Goal: Task Accomplishment & Management: Use online tool/utility

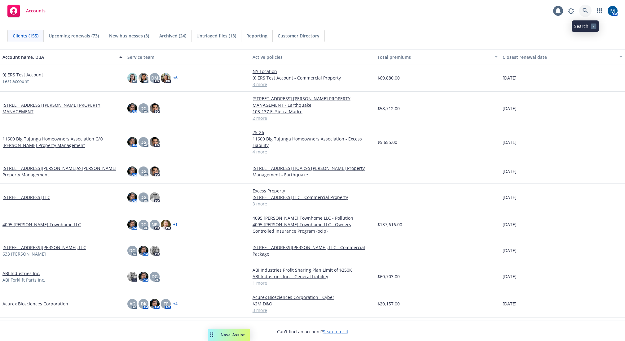
click at [586, 12] on icon at bounding box center [585, 11] width 6 height 6
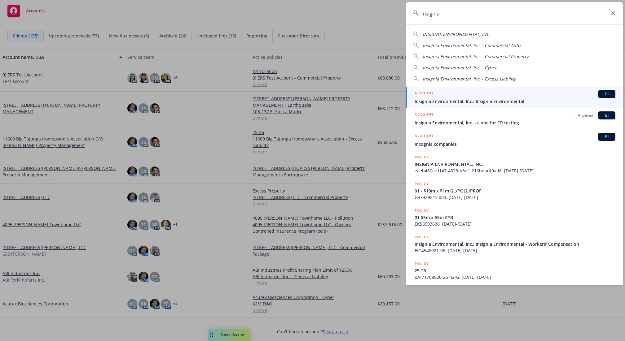
type input "insignia"
click at [482, 93] on div "ACCOUNT BI" at bounding box center [515, 94] width 201 height 8
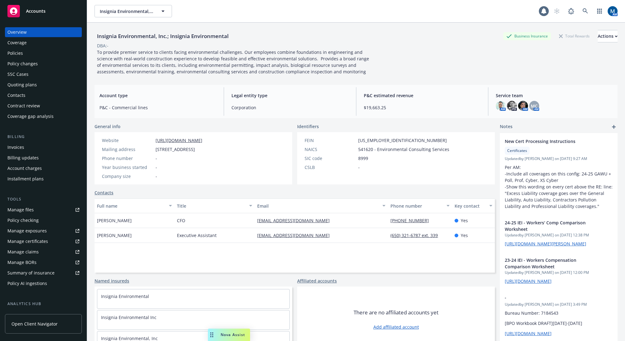
click at [381, 38] on div "Insignia Environmental, Inc.; Insignia Environmental Business Insurance Total R…" at bounding box center [355, 36] width 523 height 12
click at [29, 50] on div "Policies" at bounding box center [43, 53] width 72 height 10
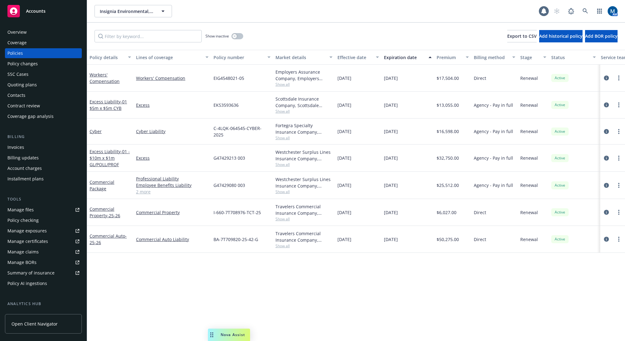
click at [353, 12] on div "Insignia Environmental, Inc.; Insignia Environmental Insignia Environmental, In…" at bounding box center [316, 11] width 444 height 12
click at [604, 132] on icon "circleInformation" at bounding box center [606, 131] width 5 height 5
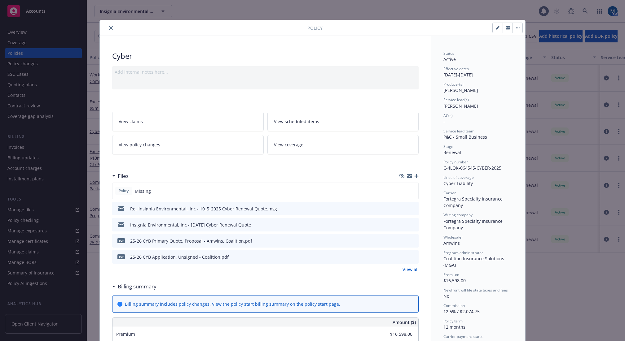
click at [503, 26] on button "button" at bounding box center [507, 28] width 10 height 10
click at [506, 27] on icon "button" at bounding box center [508, 27] width 4 height 2
drag, startPoint x: 367, startPoint y: 47, endPoint x: 384, endPoint y: 90, distance: 46.5
click at [415, 176] on icon "button" at bounding box center [416, 176] width 4 height 4
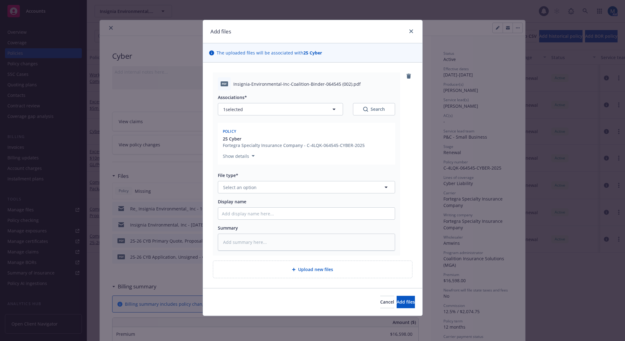
type textarea "x"
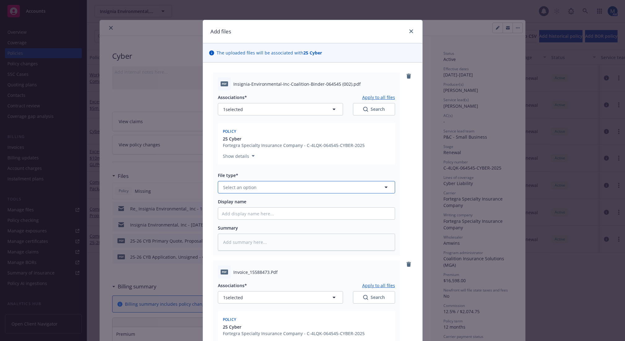
click at [255, 186] on button "Select an option" at bounding box center [306, 187] width 177 height 12
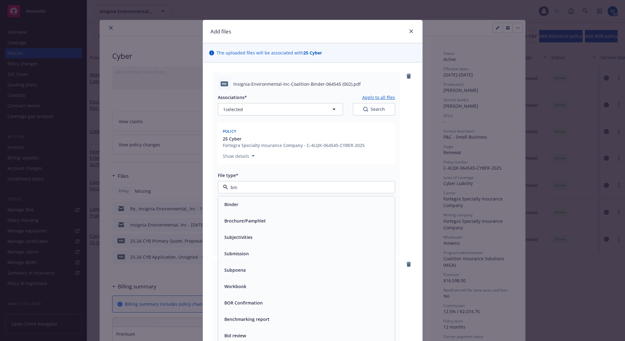
type input "bind"
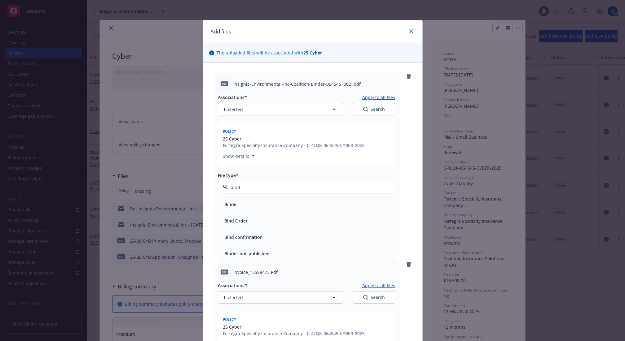
click at [250, 201] on div "Binder" at bounding box center [306, 204] width 169 height 9
click at [248, 214] on input "Display name" at bounding box center [306, 214] width 177 height 12
type textarea "x"
type input "2"
type textarea "x"
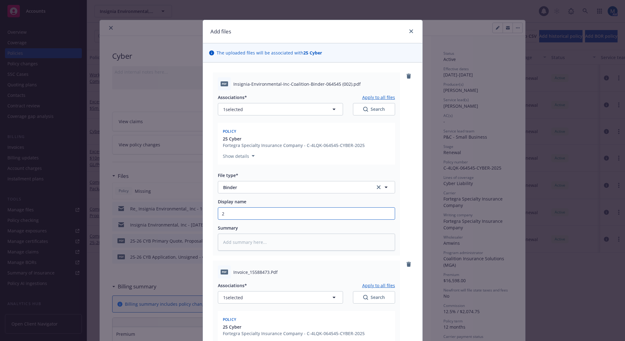
type input "25"
type textarea "x"
type input "25-"
type textarea "x"
type input "25-2"
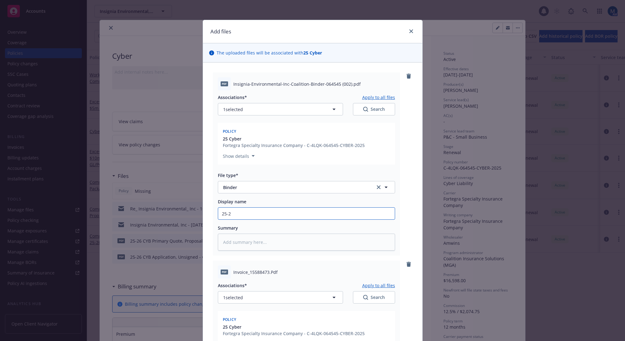
type textarea "x"
type input "25-26"
type textarea "x"
type input "25-26"
type textarea "x"
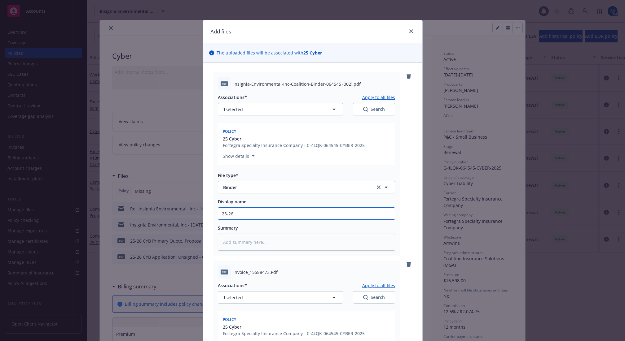
type input "25-26 C"
type textarea "x"
type input "25-26 CY"
type textarea "x"
type input "25-26 CYB"
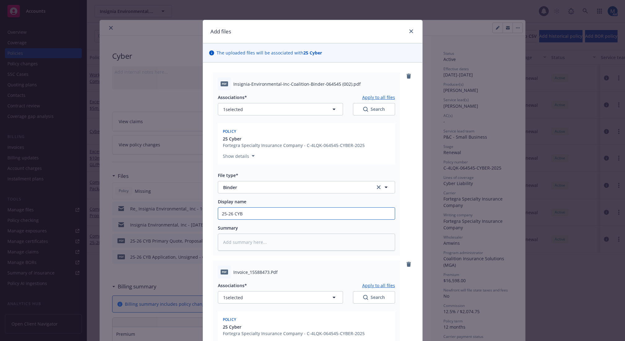
type textarea "x"
type input "25-26 CYB"
type textarea "x"
type input "25-26 CYB B"
type textarea "x"
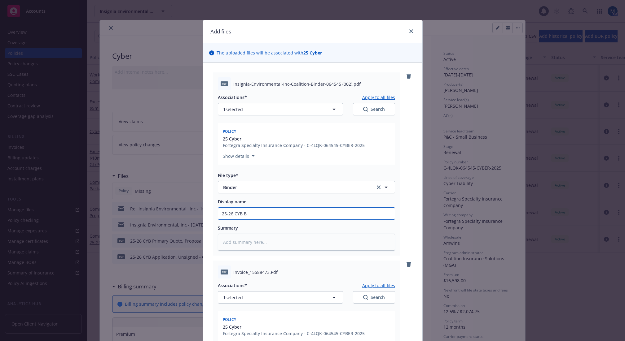
type input "25-26 CYB Bi"
type textarea "x"
type input "25-26 CYB Bin"
type textarea "x"
type input "25-26 CYB Bind"
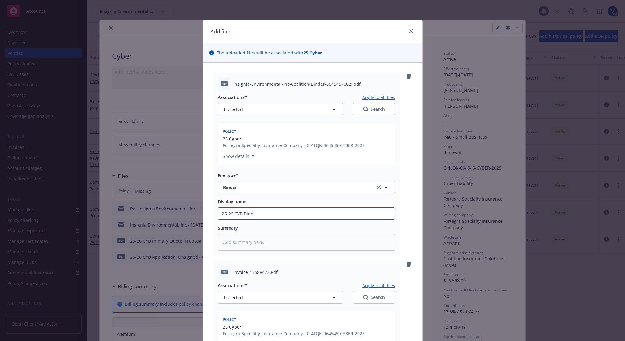
type textarea "x"
type input "25-26 CYB Binde"
type textarea "x"
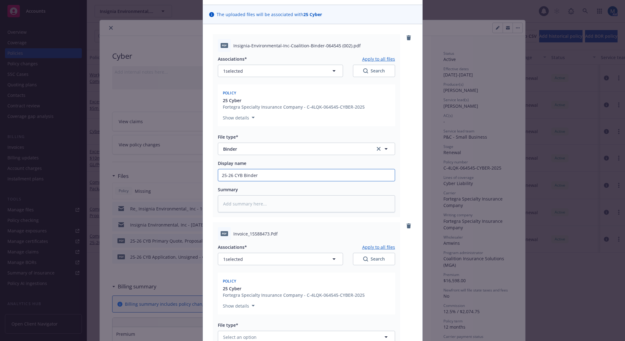
scroll to position [93, 0]
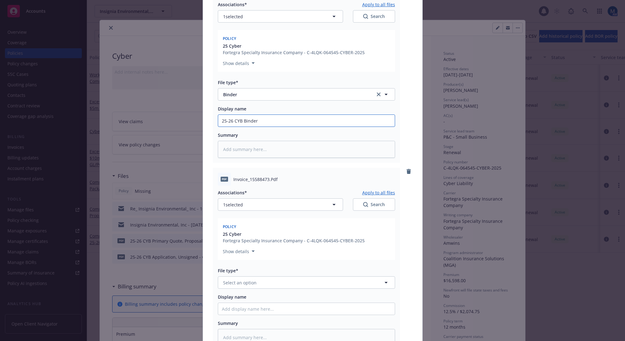
type input "25-26 CYB Binder"
click at [248, 284] on span "Select an option" at bounding box center [239, 283] width 33 height 7
type input "inv"
click at [254, 319] on span "Invoice - Third Party" at bounding box center [245, 316] width 43 height 7
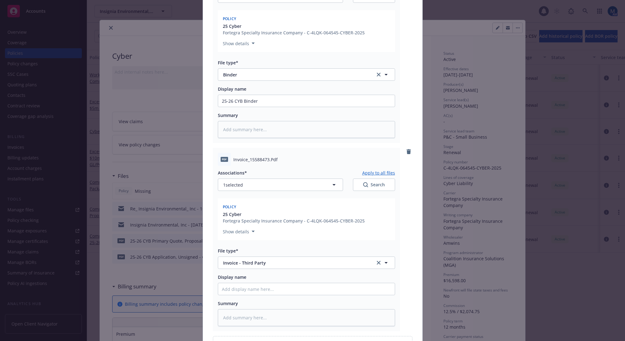
scroll to position [124, 0]
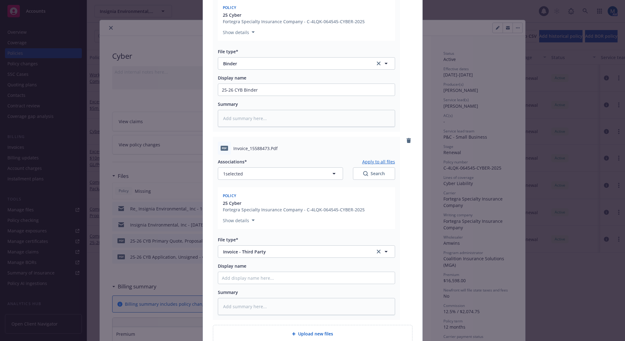
click at [245, 272] on div at bounding box center [306, 278] width 177 height 12
click at [255, 277] on input "Display name" at bounding box center [306, 278] width 177 height 12
type textarea "x"
type input "2"
type textarea "x"
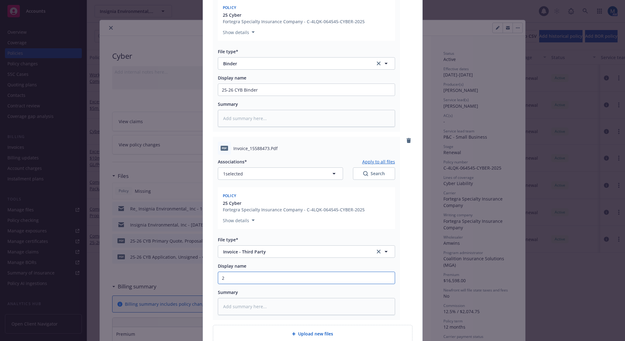
type input "25"
type textarea "x"
type input "25-"
type textarea "x"
type input "25-2"
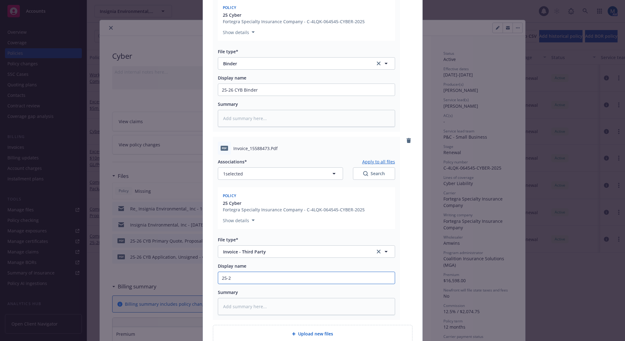
type textarea "x"
type input "25-26"
type textarea "x"
type input "25-26"
type textarea "x"
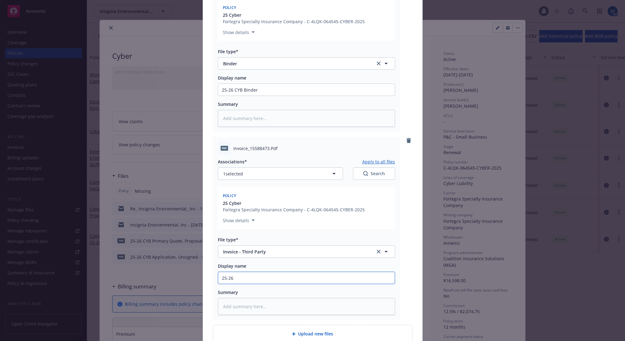
type input "25-26 C"
type textarea "x"
type input "25-26 CY"
type textarea "x"
type input "25-26 CYB"
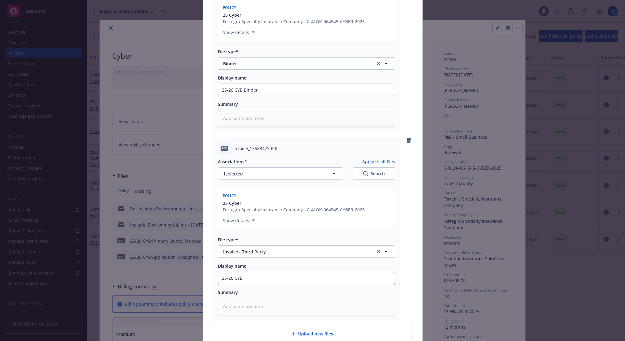
type textarea "x"
type input "25-26 CYB"
type textarea "x"
type input "25-26 CYB I"
type textarea "x"
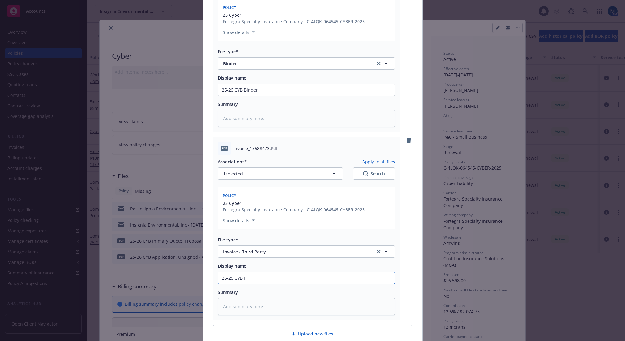
type input "25-26 CYB In"
type textarea "x"
type input "25-26 CYB Inv"
type textarea "x"
type input "25-26 CYB Invo"
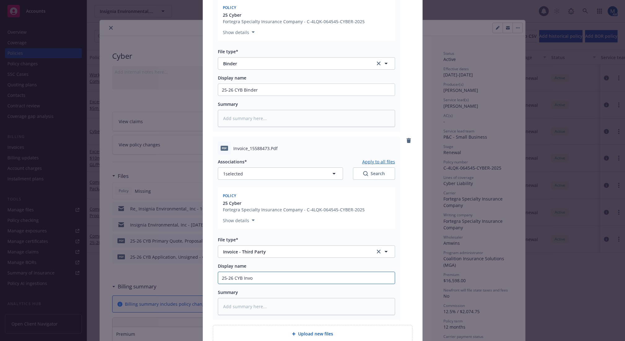
type textarea "x"
type input "25-26 CYB Invoi"
type textarea "x"
type input "25-26 CYB Invoic"
type textarea "x"
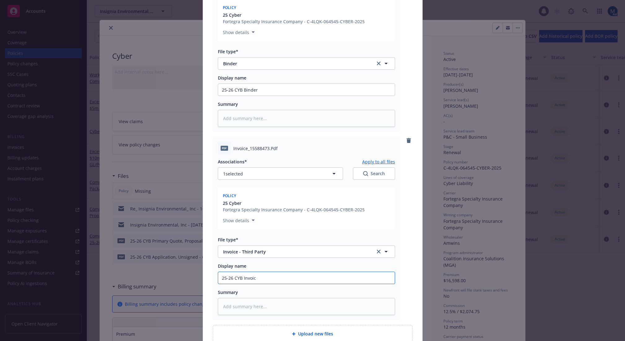
type input "25-26 CYB Invoice"
type textarea "x"
type input "25-26 CYB Invoice"
type textarea "x"
type input "25-26 CYB Invoice -"
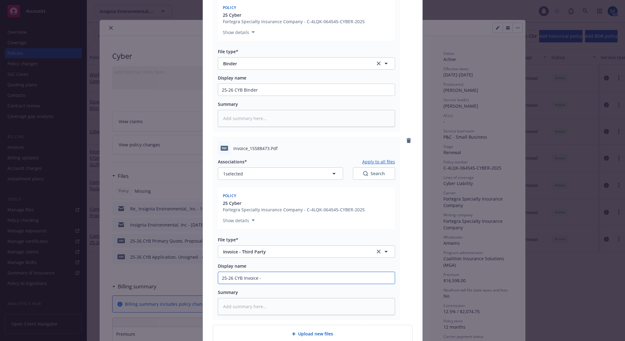
type textarea "x"
type input "25-26 CYB Invoice -"
type textarea "x"
type input "25-26 CYB Invoice - A"
type textarea "x"
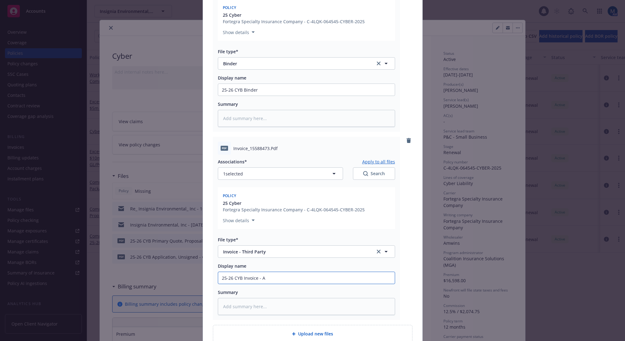
type input "25-26 CYB Invoice - Ag"
type textarea "x"
type input "25-26 CYB Invoice - Age"
type textarea "x"
type input "25-26 CYB Invoice - Agen"
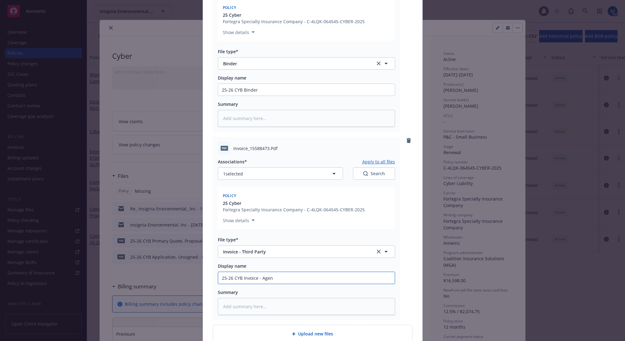
type textarea "x"
type input "25-26 CYB Invoice - Agenc"
type textarea "x"
type input "25-26 CYB Invoice - Agency"
type textarea "x"
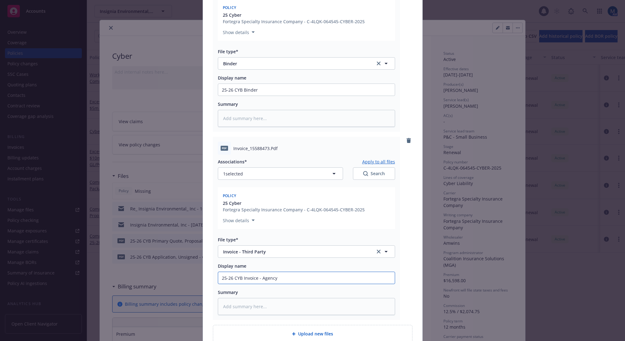
type input "25-26 CYB Invoice - Agency"
type textarea "x"
type input "25-26 CYB Invoice - Agency C"
type textarea "x"
type input "25-26 CYB Invoice - Agency Co"
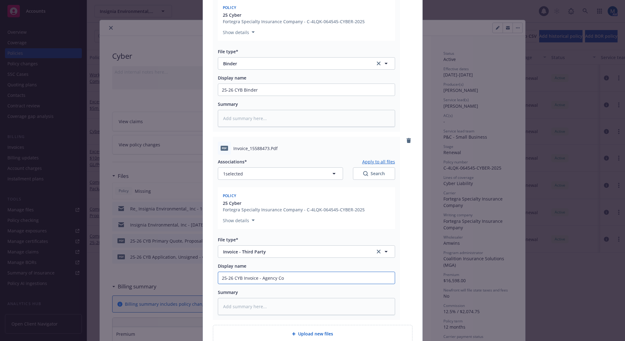
type textarea "x"
type input "25-26 CYB Invoice - Agency Cop"
type textarea "x"
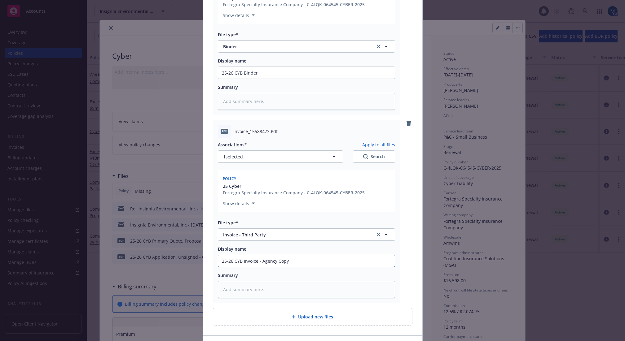
scroll to position [155, 0]
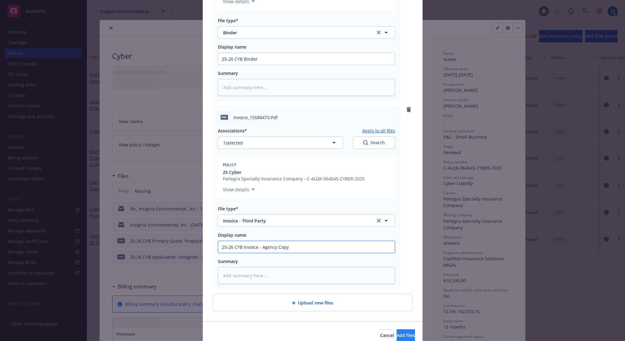
type input "25-26 CYB Invoice - Agency Copy"
click at [397, 331] on button "Add files" at bounding box center [406, 336] width 18 height 12
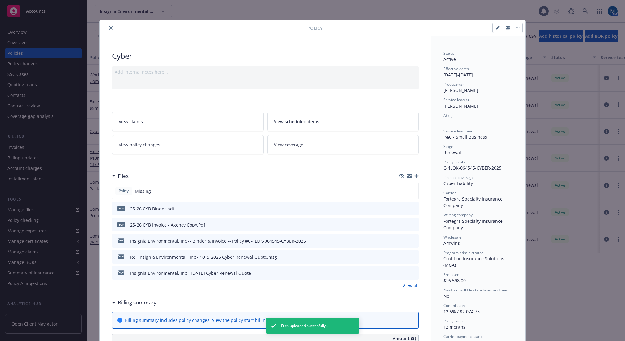
click at [109, 27] on icon "close" at bounding box center [111, 28] width 4 height 4
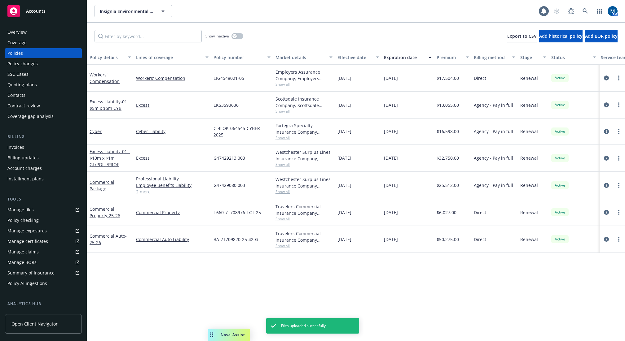
click at [348, 22] on div "Insignia Environmental, Inc.; Insignia Environmental Insignia Environmental, In…" at bounding box center [356, 11] width 538 height 23
click at [604, 103] on icon "circleInformation" at bounding box center [606, 105] width 5 height 5
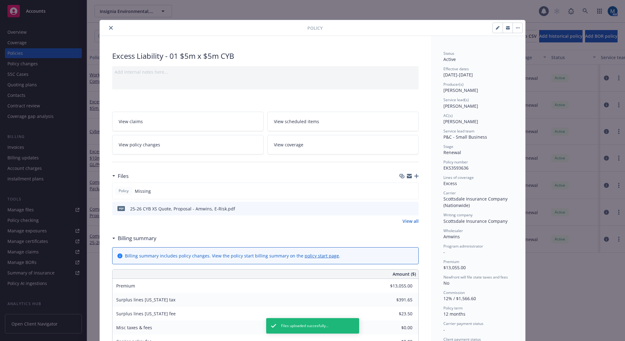
click at [506, 29] on icon "button" at bounding box center [508, 28] width 4 height 4
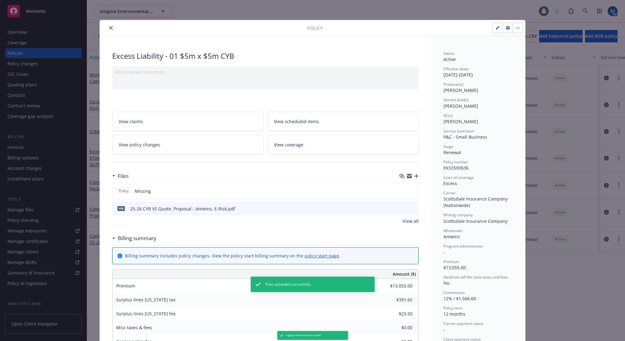
click at [506, 29] on icon "button" at bounding box center [508, 28] width 4 height 2
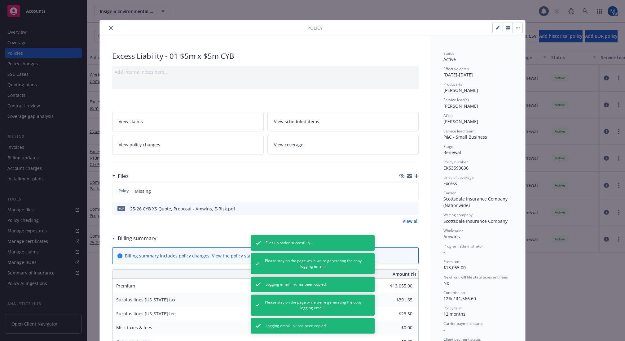
click at [351, 55] on div "Excess Liability - 01 $5m x $5m CYB" at bounding box center [265, 56] width 306 height 11
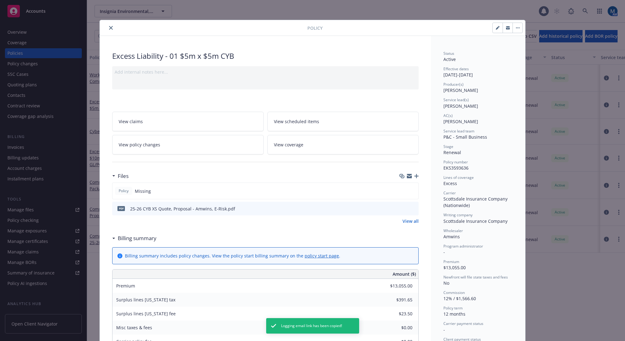
click at [415, 178] on icon "button" at bounding box center [416, 176] width 4 height 4
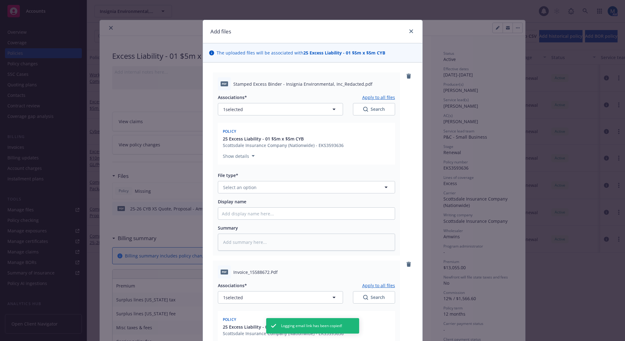
type textarea "x"
click at [262, 189] on button "Select an option" at bounding box center [306, 187] width 177 height 12
type input "bind"
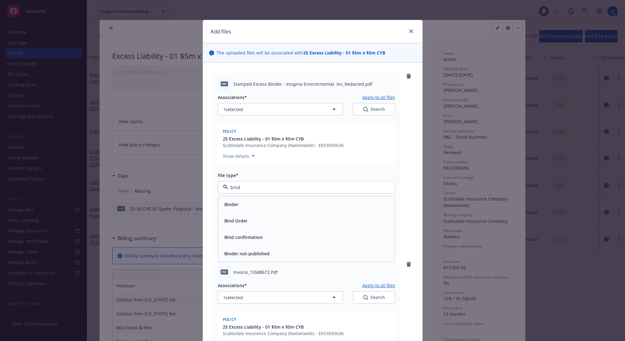
click at [256, 199] on div "Binder" at bounding box center [306, 204] width 177 height 16
click at [238, 213] on input "Display name" at bounding box center [306, 214] width 177 height 12
type textarea "x"
type input "2"
type textarea "x"
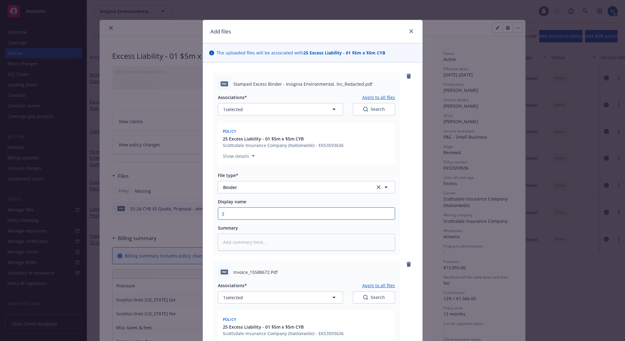
type input "25"
type textarea "x"
type input "25-"
type textarea "x"
type input "25-2"
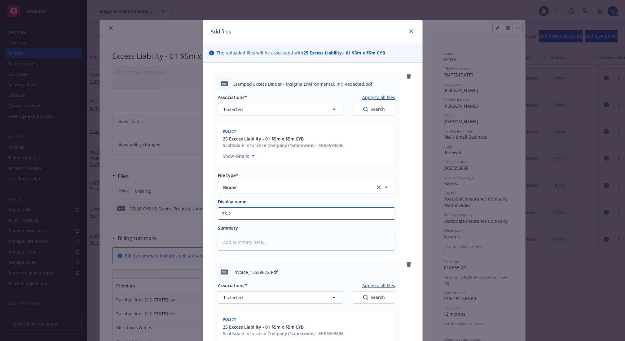
type textarea "x"
type input "25-26"
type textarea "x"
type input "25-26"
type textarea "x"
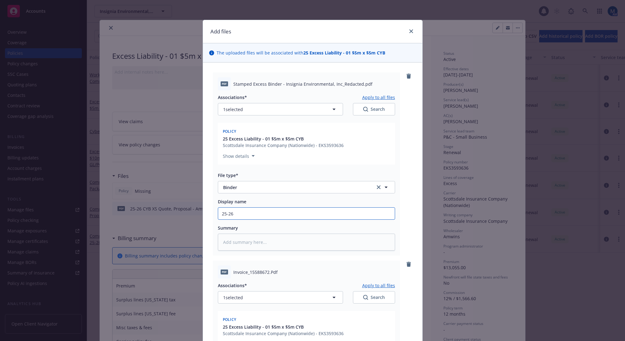
type input "25-26 X"
type textarea "x"
type input "25-26 XS"
type textarea "x"
type input "25-26 XS"
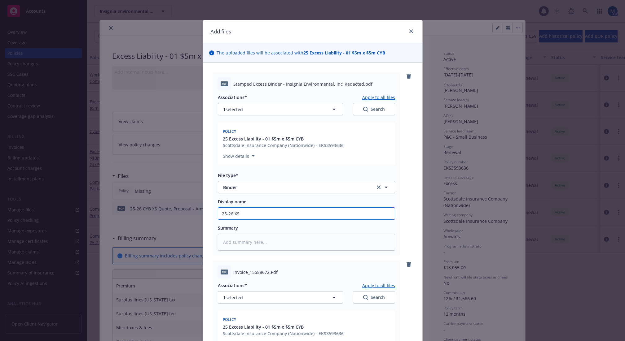
type textarea "x"
type input "25-26 XS C"
type textarea "x"
type input "25-26 XS CY"
type textarea "x"
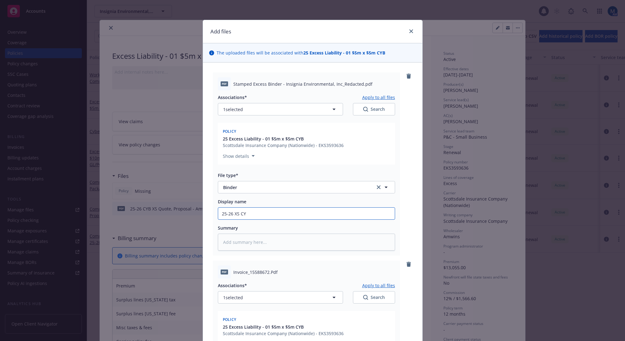
type input "25-26 XS CYB"
type textarea "x"
type input "25-26 XS CYB"
type textarea "x"
type input "25-26 XS CYB B"
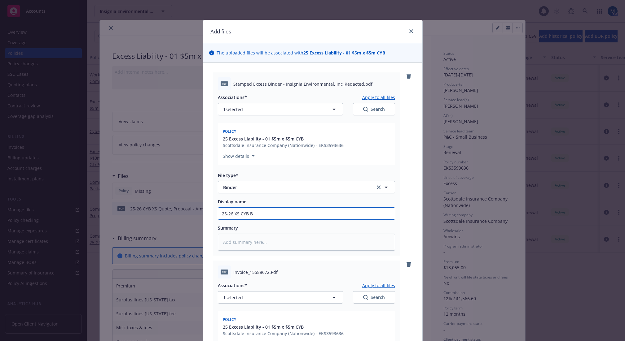
type textarea "x"
type input "25-26 XS CYB Bi"
type textarea "x"
type input "25-26 XS CYB Bin"
type textarea "x"
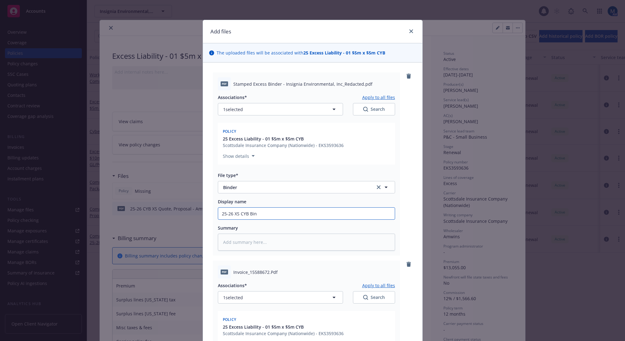
type input "25-26 XS CYB Bind"
type textarea "x"
type input "25-26 XS CYB Binder"
type textarea "x"
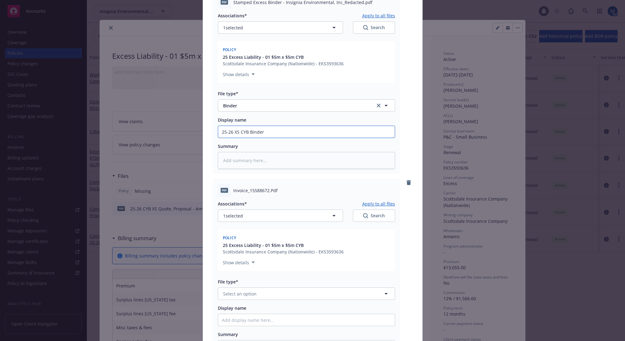
scroll to position [93, 0]
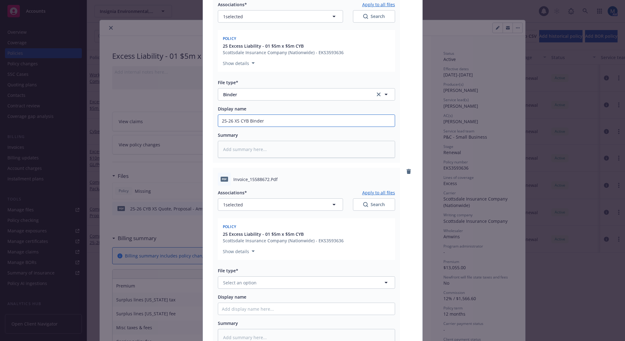
type input "25-26 XS CYB Binder"
click at [260, 286] on button "Select an option" at bounding box center [306, 283] width 177 height 12
type input "inv"
click at [255, 318] on span "Invoice - Third Party" at bounding box center [245, 316] width 43 height 7
click at [253, 314] on input "Display name" at bounding box center [306, 309] width 177 height 12
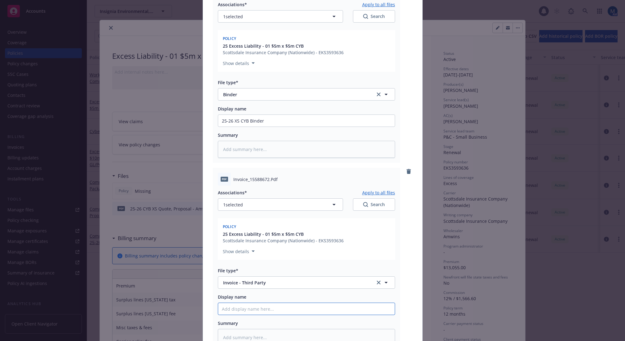
type textarea "x"
type input "2"
type textarea "x"
type input "22"
type textarea "x"
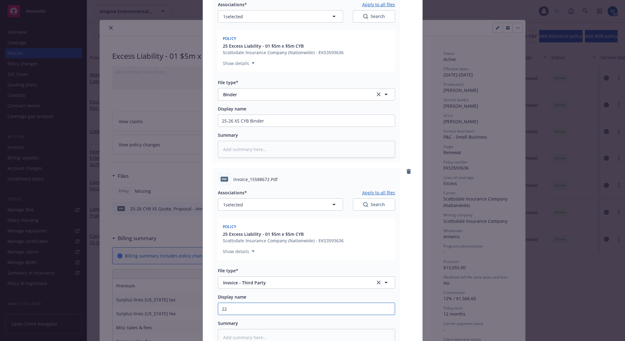
type input "2"
type textarea "x"
type input "25"
type textarea "x"
type input "25-"
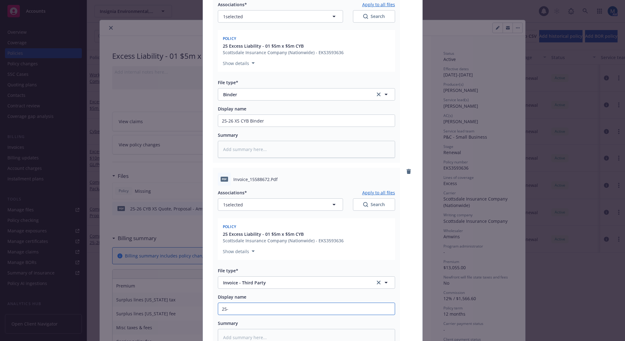
type textarea "x"
type input "25-2"
type textarea "x"
type input "25-26"
type textarea "x"
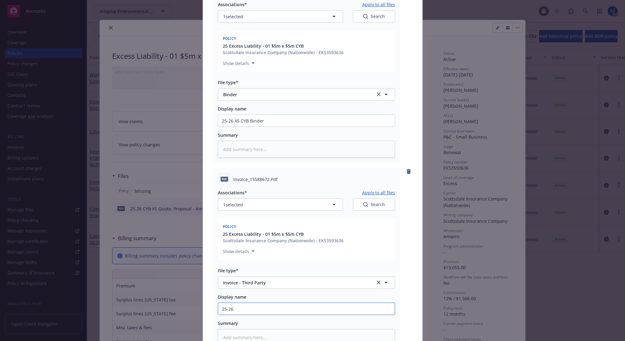
type input "25-26"
type textarea "x"
type input "25-26 C"
type textarea "x"
type input "25-26 CY"
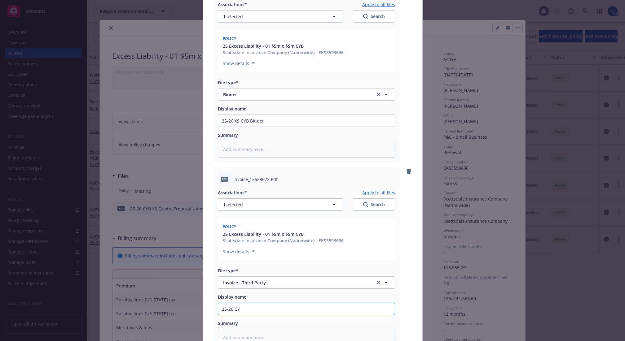
type textarea "x"
type input "25-26 CYB"
type textarea "x"
type input "25-26 CYB"
type textarea "x"
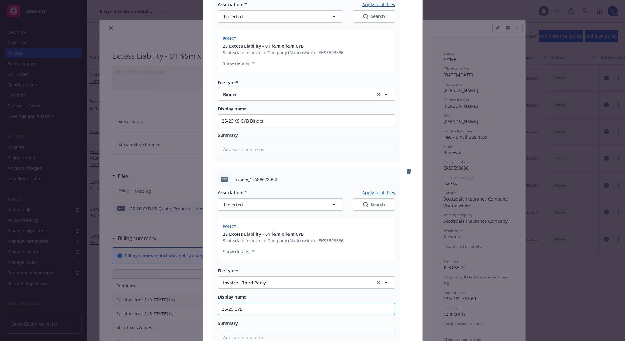
type input "25-26 CYB X"
type textarea "x"
type input "25-26 CYB XS"
type textarea "x"
type input "25-26 CYB XS"
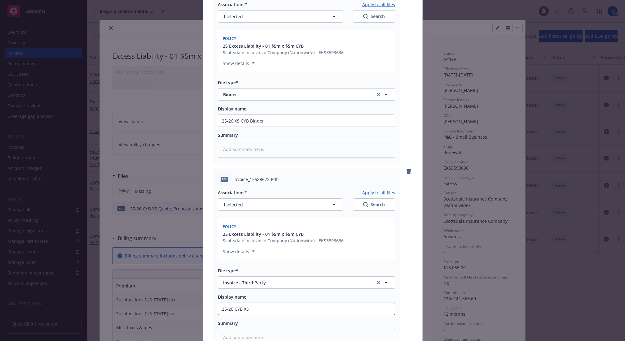
type textarea "x"
type input "25-26 CYB XS I"
type textarea "x"
type input "25-26 CYB XS In"
type textarea "x"
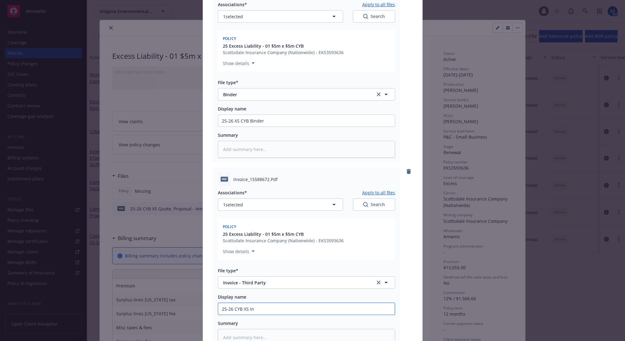
type input "25-26 CYB XS Inv"
type textarea "x"
type input "25-26 CYB XS Invo"
type textarea "x"
type input "25-26 CYB XS Invoi"
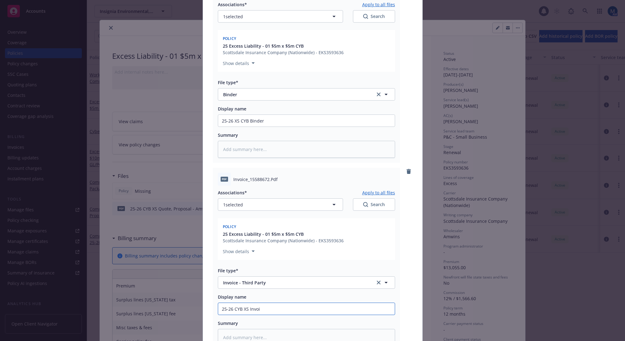
type textarea "x"
type input "25-26 CYB XS Invoic"
type textarea "x"
type input "25-26 CYB XS Invoice"
type textarea "x"
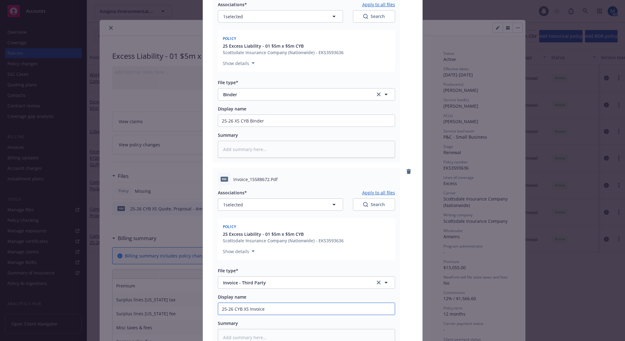
type input "25-26 CYB XS Invoice"
type textarea "x"
type input "25-26 CYB XS Invoice -"
type textarea "x"
type input "25-26 CYB XS Invoice -"
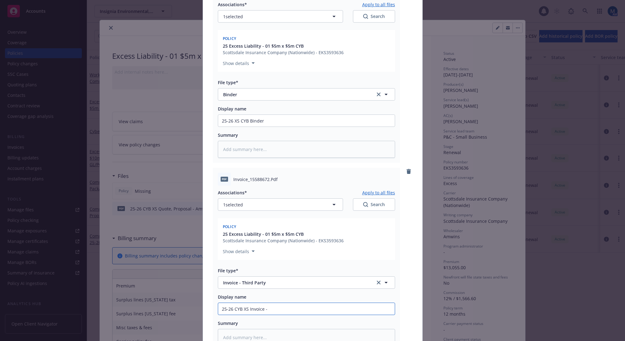
type textarea "x"
type input "25-26 CYB XS Invoice - A"
type textarea "x"
type input "25-26 CYB XS Invoice - Ag"
type textarea "x"
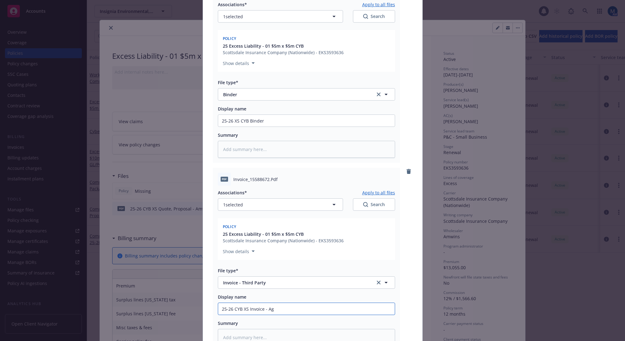
type input "25-26 CYB XS Invoice - Age"
type textarea "x"
type input "25-26 CYB XS Invoice - Agen"
type textarea "x"
type input "25-26 CYB XS Invoice - Agenc"
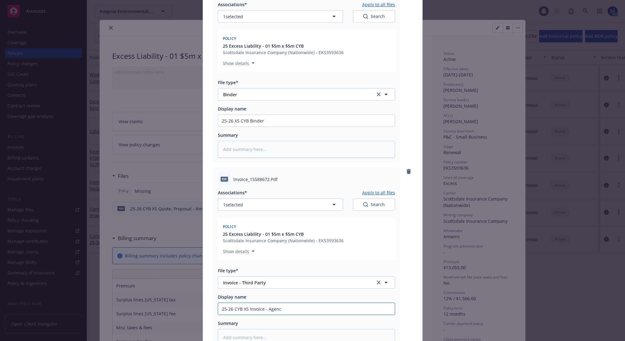
type textarea "x"
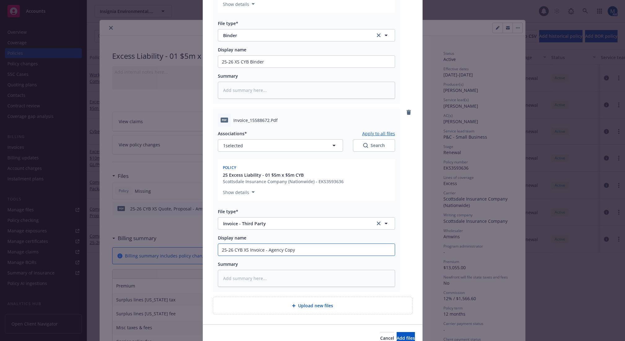
scroll to position [155, 0]
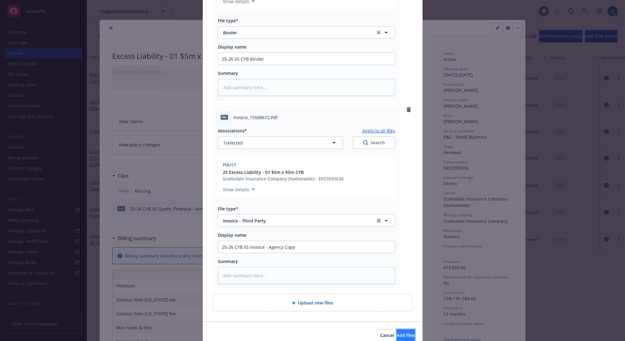
click at [397, 334] on span "Add files" at bounding box center [406, 336] width 18 height 6
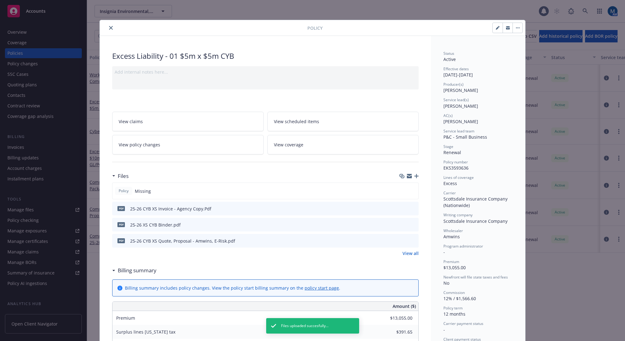
click at [109, 27] on icon "close" at bounding box center [111, 28] width 4 height 4
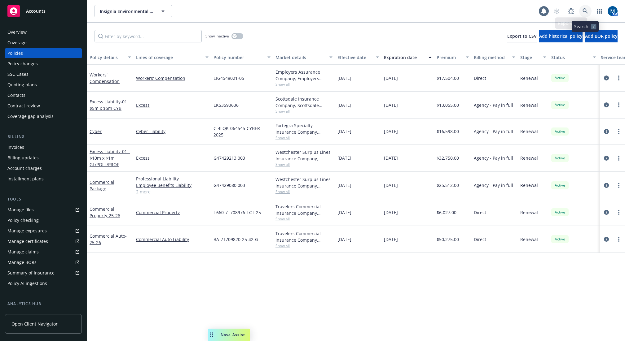
click at [583, 10] on icon at bounding box center [584, 10] width 5 height 5
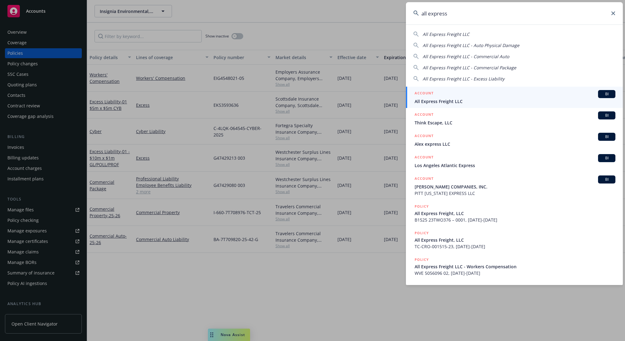
click at [467, 98] on span "All Express Freight LLC" at bounding box center [515, 101] width 201 height 7
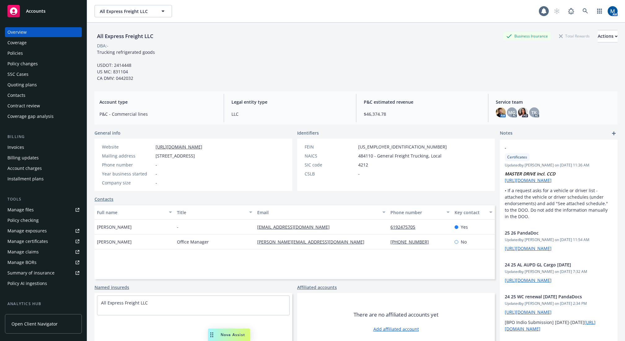
click at [61, 49] on div "Policies" at bounding box center [43, 53] width 72 height 10
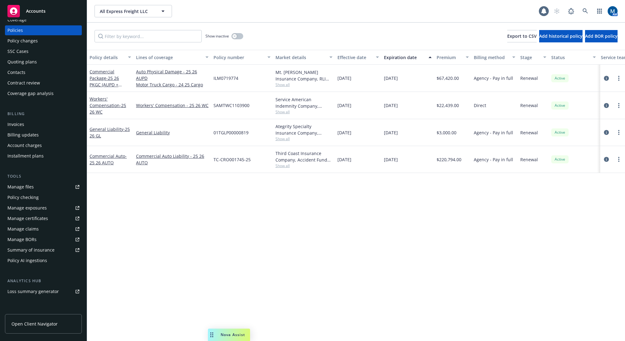
scroll to position [83, 0]
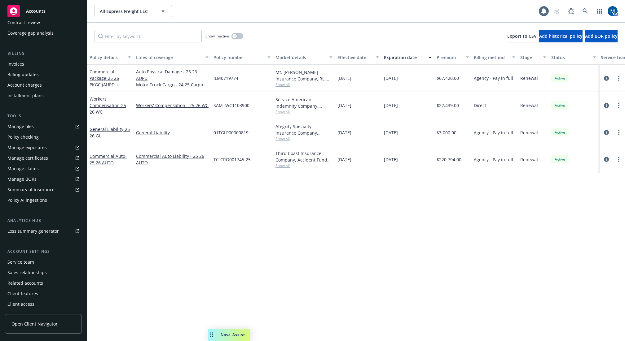
click at [28, 265] on div "Service team" at bounding box center [20, 262] width 27 height 10
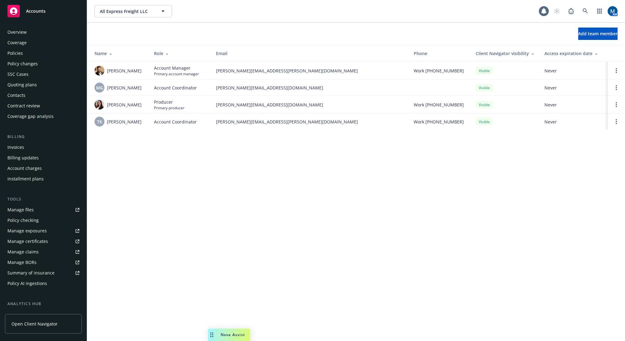
click at [32, 35] on div "Overview" at bounding box center [43, 32] width 72 height 10
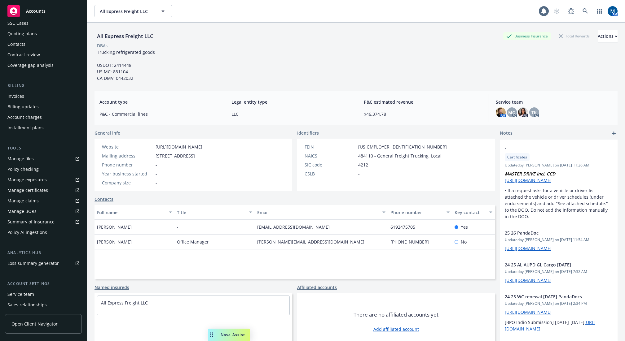
scroll to position [62, 0]
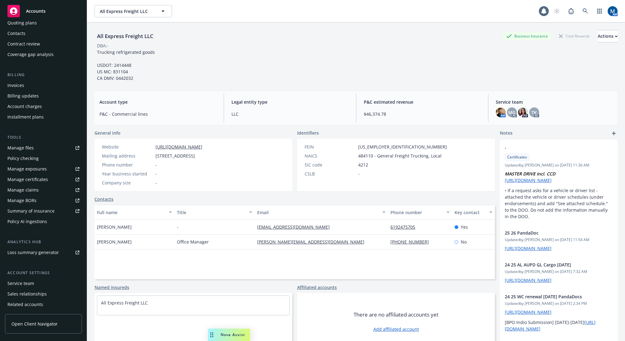
click at [33, 285] on div "Service team" at bounding box center [20, 284] width 27 height 10
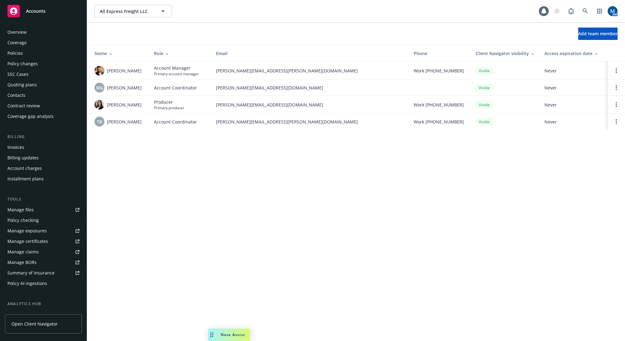
scroll to position [83, 0]
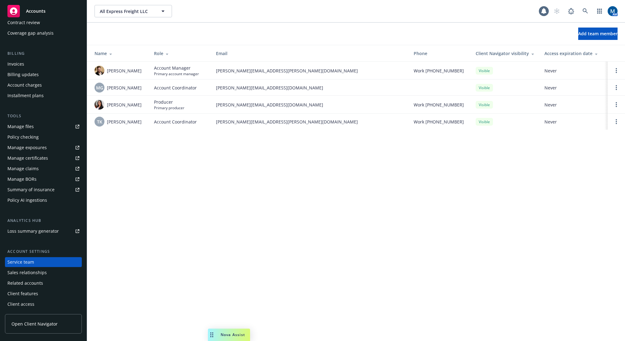
drag, startPoint x: 367, startPoint y: 203, endPoint x: 364, endPoint y: 201, distance: 4.0
click at [367, 203] on div "All Express Freight LLC All Express Freight LLC 1 AM Add team member Name Role …" at bounding box center [356, 170] width 538 height 341
click at [405, 206] on div "All Express Freight LLC All Express Freight LLC 1 AM Add team member Name Role …" at bounding box center [356, 170] width 538 height 341
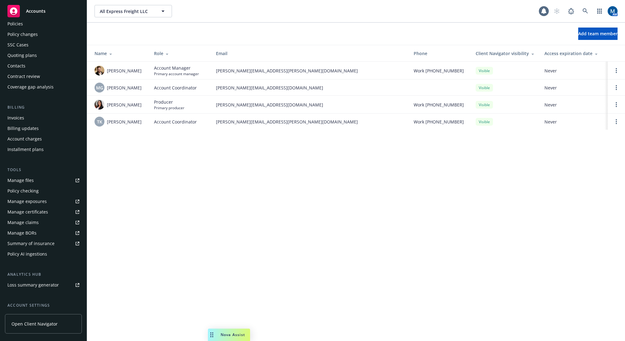
scroll to position [0, 0]
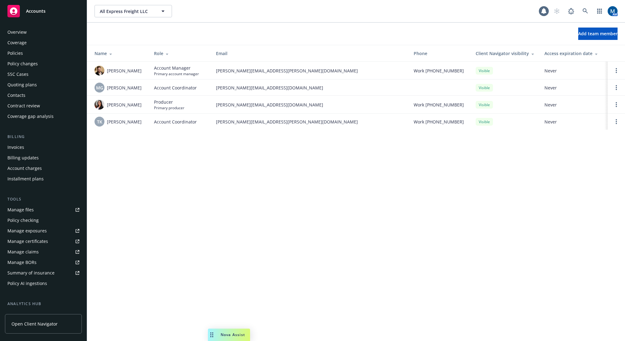
click at [33, 33] on div "Overview" at bounding box center [43, 32] width 72 height 10
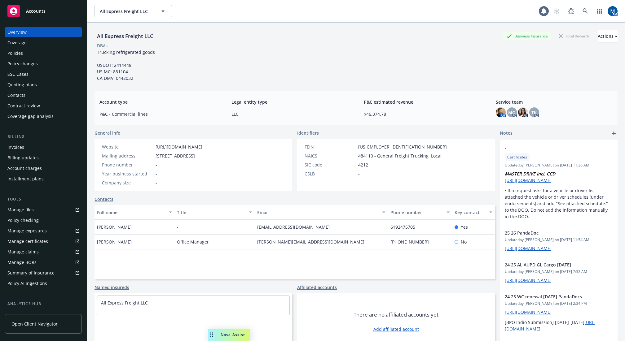
click at [350, 45] on div "DBA: -" at bounding box center [355, 45] width 523 height 7
click at [45, 54] on div "Policies" at bounding box center [43, 53] width 72 height 10
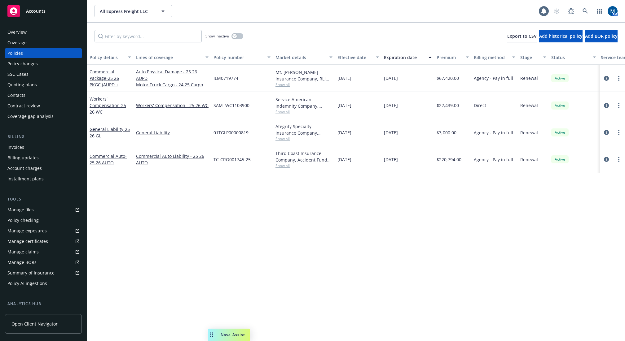
drag, startPoint x: 379, startPoint y: 204, endPoint x: 377, endPoint y: 196, distance: 8.3
click at [379, 204] on div "Policy details Lines of coverage Policy number Market details Effective date Ex…" at bounding box center [356, 196] width 538 height 292
click at [231, 33] on div "Show inactive" at bounding box center [224, 36] width 38 height 12
click at [235, 36] on icon "button" at bounding box center [234, 36] width 2 height 2
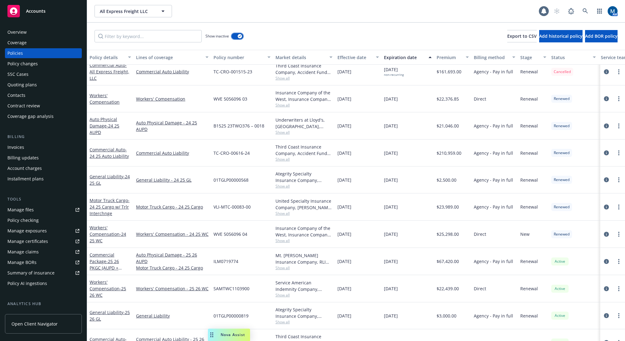
scroll to position [695, 0]
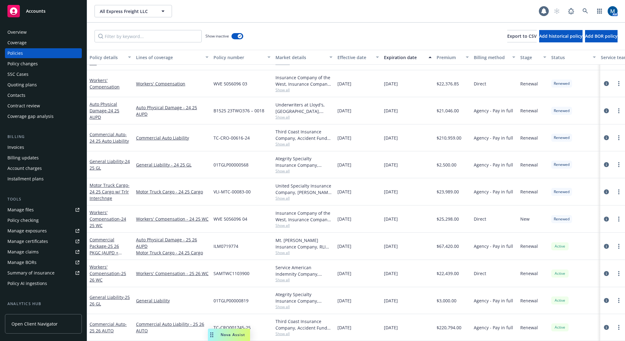
click at [290, 331] on span "Show all" at bounding box center [303, 333] width 57 height 5
click at [279, 32] on div "Show inactive Export to CSV Add historical policy Add BOR policy" at bounding box center [356, 36] width 538 height 27
click at [46, 33] on div "Overview" at bounding box center [43, 32] width 72 height 10
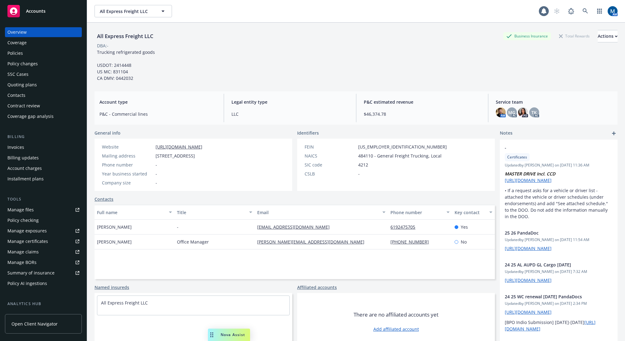
drag, startPoint x: 419, startPoint y: 49, endPoint x: 573, endPoint y: 21, distance: 157.4
click at [419, 49] on div "All Express Freight LLC Business Insurance Total Rewards Actions DBA: - Truckin…" at bounding box center [355, 55] width 523 height 51
click at [582, 11] on icon at bounding box center [585, 11] width 6 height 6
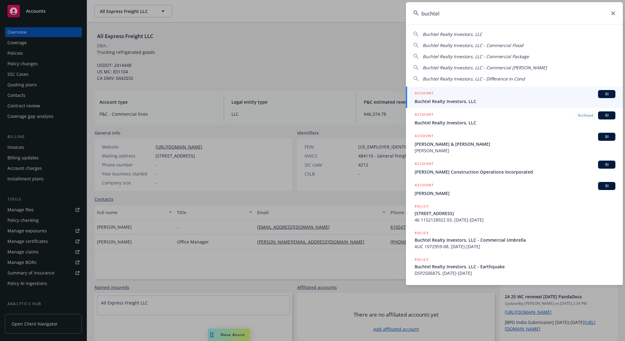
click at [454, 99] on span "Buchtel Realty Investors, LLC" at bounding box center [515, 101] width 201 height 7
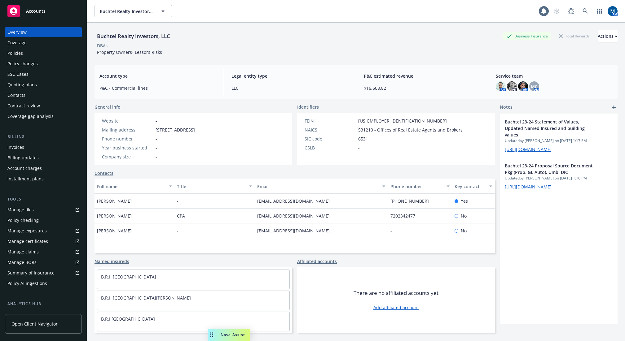
click at [37, 52] on div "Policies" at bounding box center [43, 53] width 72 height 10
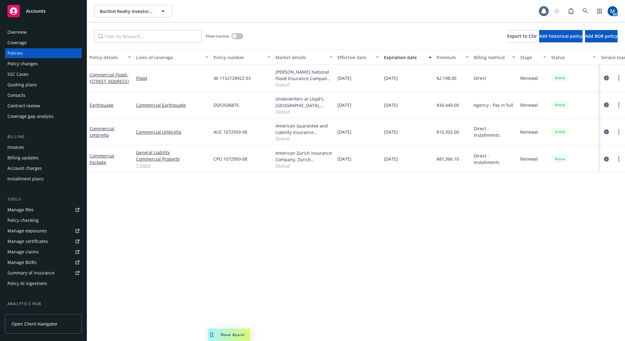
click at [528, 226] on div "Policy details Lines of coverage Policy number Market details Effective date Ex…" at bounding box center [356, 196] width 538 height 292
click at [489, 215] on div "Policy details Lines of coverage Policy number Market details Effective date Ex…" at bounding box center [356, 196] width 538 height 292
click at [607, 131] on icon "circleInformation" at bounding box center [606, 131] width 5 height 5
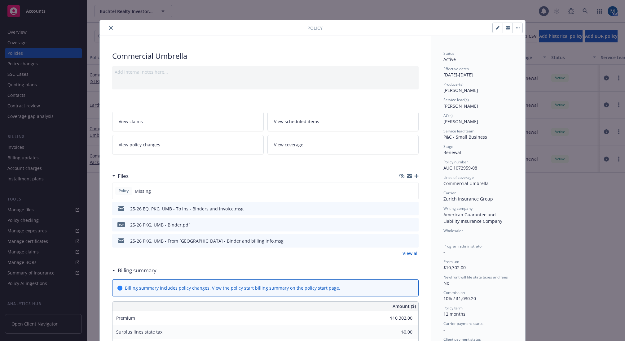
click at [416, 175] on icon "button" at bounding box center [416, 176] width 4 height 4
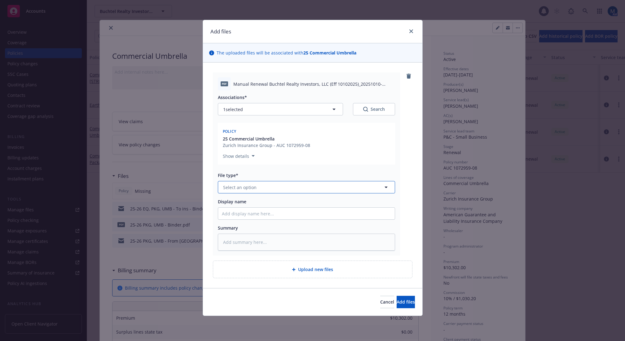
click at [239, 185] on span "Select an option" at bounding box center [239, 187] width 33 height 7
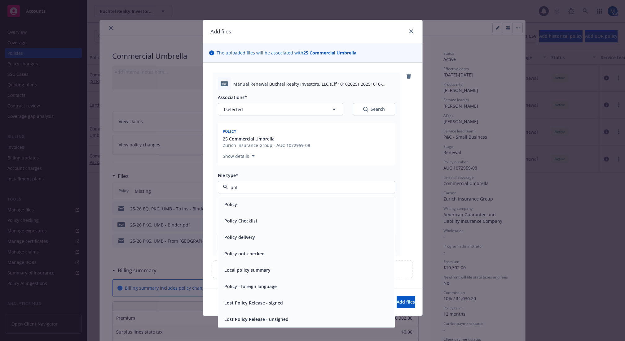
click at [226, 204] on span "Policy" at bounding box center [230, 204] width 13 height 7
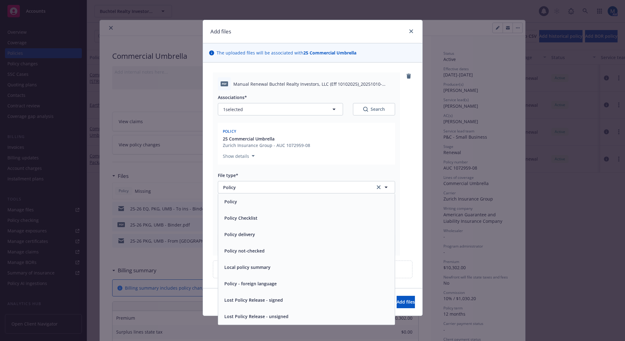
click at [241, 212] on input "Display name" at bounding box center [306, 214] width 177 height 12
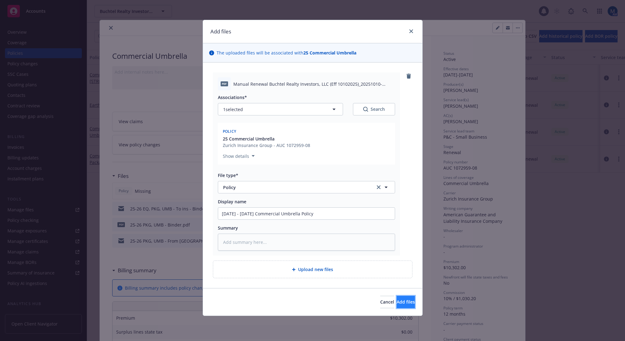
click at [405, 305] on button "Add files" at bounding box center [406, 302] width 18 height 12
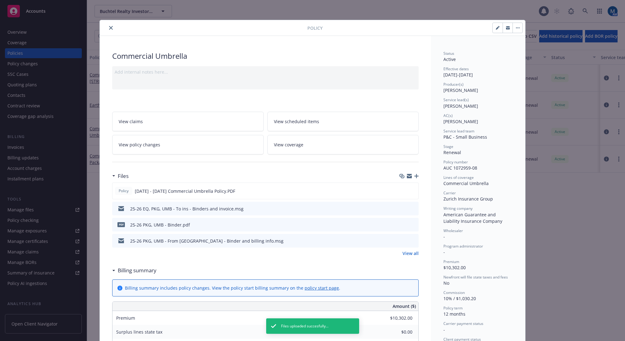
click at [109, 27] on icon "close" at bounding box center [111, 28] width 4 height 4
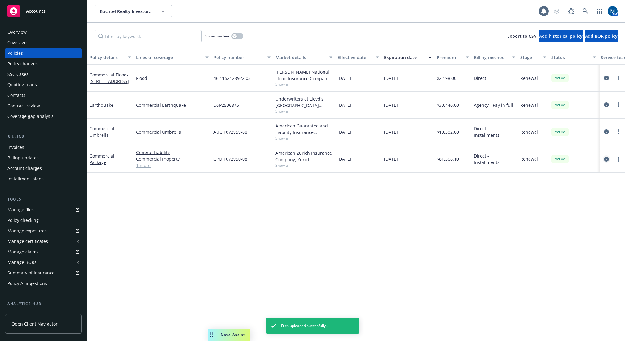
click at [606, 159] on icon "circleInformation" at bounding box center [606, 159] width 5 height 5
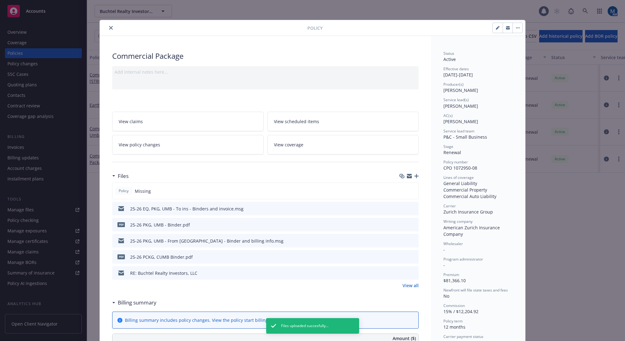
click at [415, 176] on icon "button" at bounding box center [416, 176] width 4 height 4
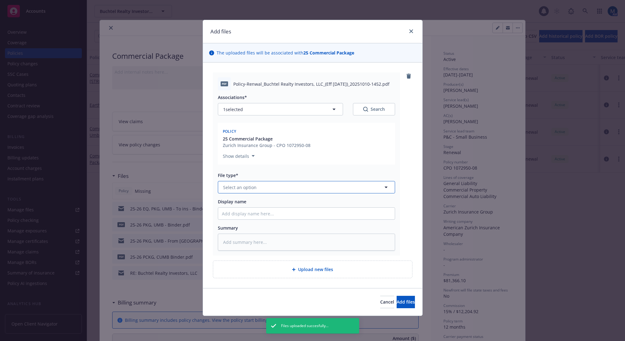
click at [253, 188] on span "Select an option" at bounding box center [239, 187] width 33 height 7
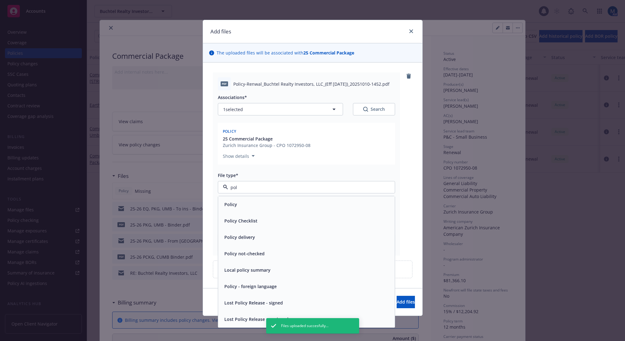
click at [247, 202] on div "Policy" at bounding box center [306, 204] width 169 height 9
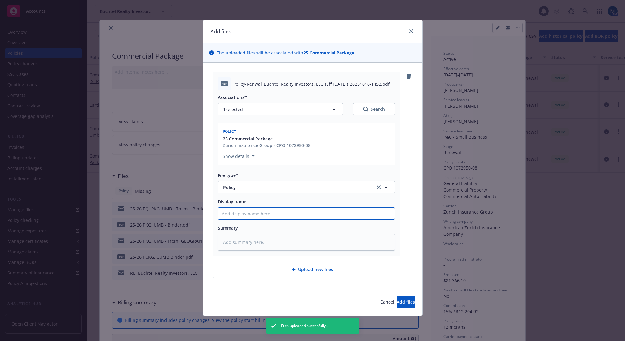
click at [241, 212] on input "Display name" at bounding box center [306, 214] width 177 height 12
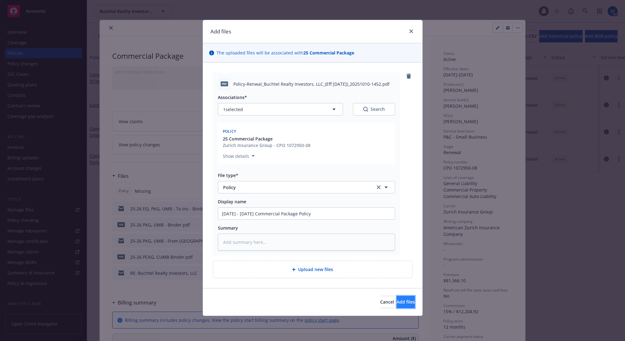
click at [397, 298] on button "Add files" at bounding box center [406, 302] width 18 height 12
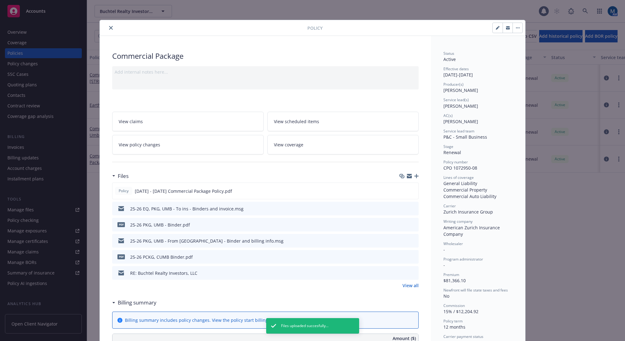
click at [507, 29] on icon "button" at bounding box center [508, 28] width 4 height 2
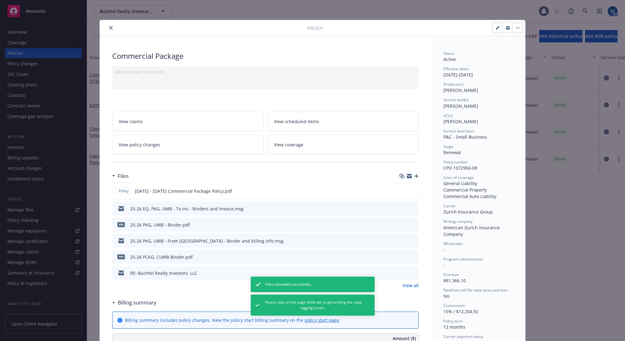
click at [507, 29] on icon "button" at bounding box center [508, 28] width 4 height 2
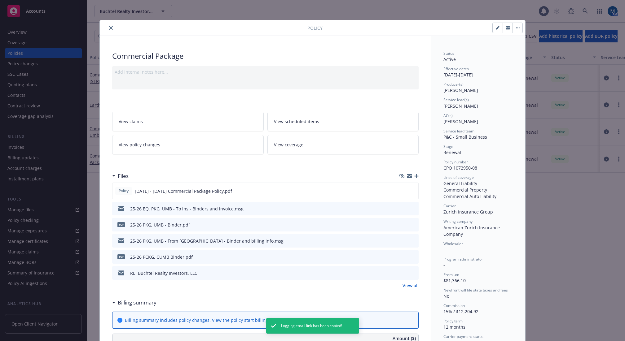
click at [348, 8] on div "Policy Commercial Package Add internal notes here... View claims View scheduled…" at bounding box center [312, 170] width 625 height 341
click at [110, 29] on icon "close" at bounding box center [111, 28] width 4 height 4
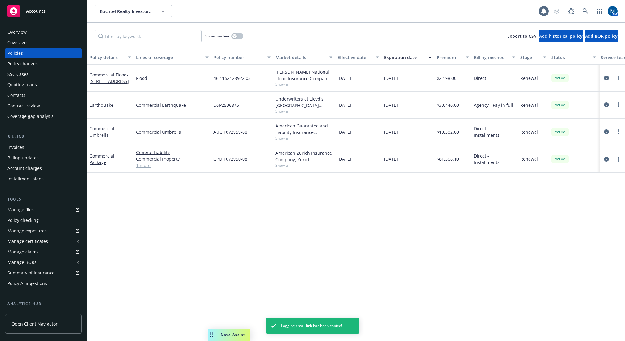
click at [37, 80] on div "Quoting plans" at bounding box center [43, 85] width 72 height 10
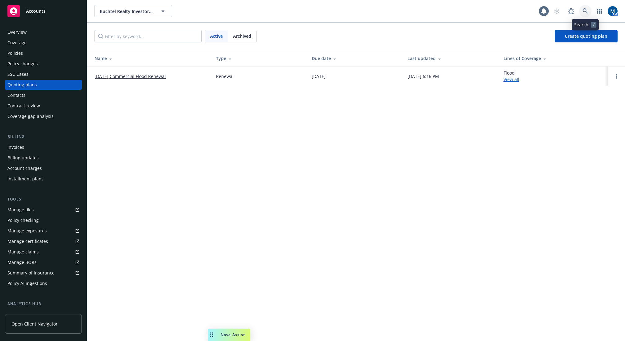
click at [583, 11] on icon at bounding box center [584, 10] width 5 height 5
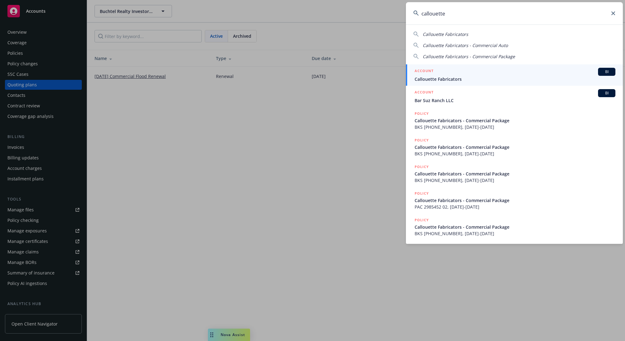
click at [470, 77] on span "Callouette Fabricators" at bounding box center [515, 79] width 201 height 7
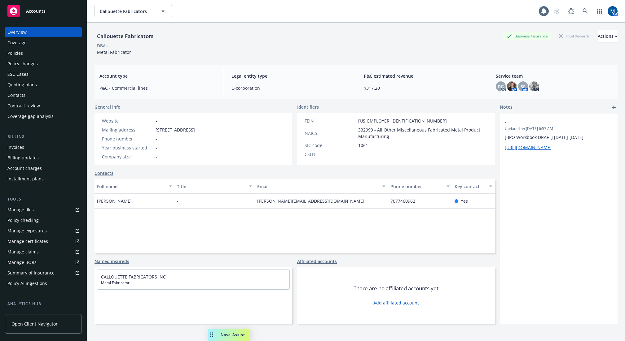
click at [42, 51] on div "Policies" at bounding box center [43, 53] width 72 height 10
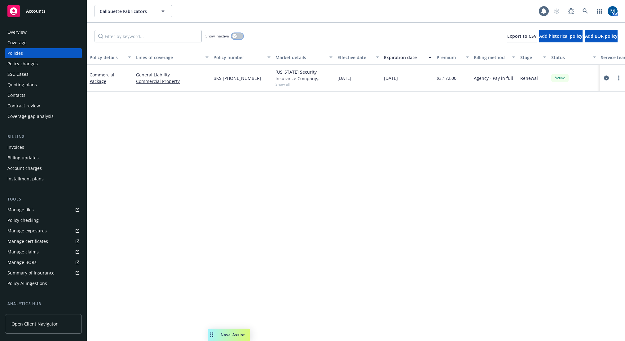
click at [234, 35] on icon "button" at bounding box center [234, 36] width 2 height 2
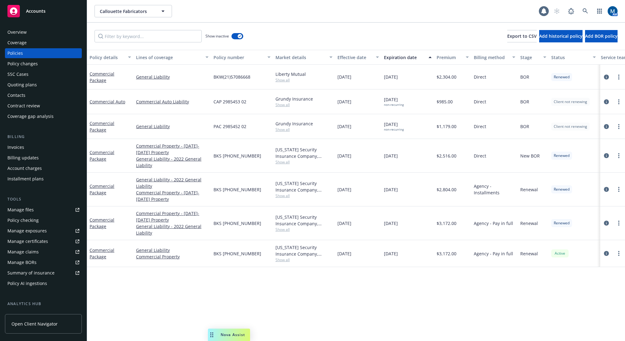
scroll to position [0, 60]
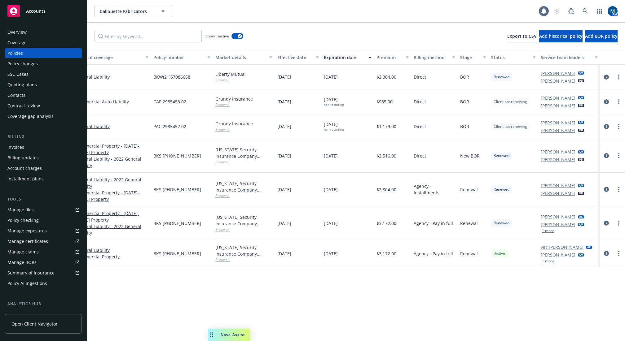
drag, startPoint x: 317, startPoint y: 318, endPoint x: 344, endPoint y: 316, distance: 28.0
click at [553, 261] on button "1 more" at bounding box center [548, 262] width 12 height 4
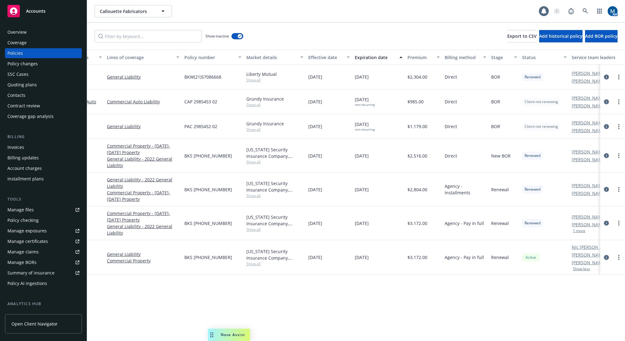
drag, startPoint x: 569, startPoint y: 305, endPoint x: 541, endPoint y: 309, distance: 29.1
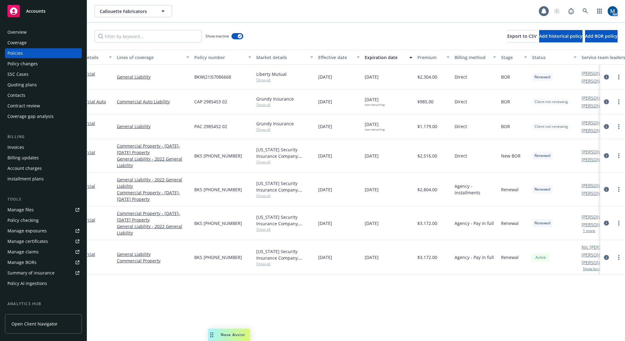
click at [22, 30] on div "Overview" at bounding box center [16, 32] width 19 height 10
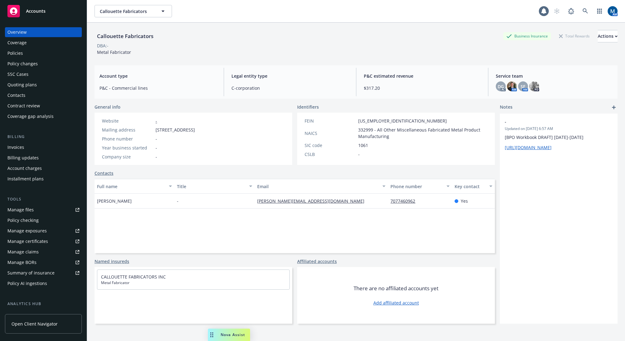
click at [30, 55] on div "Policies" at bounding box center [43, 53] width 72 height 10
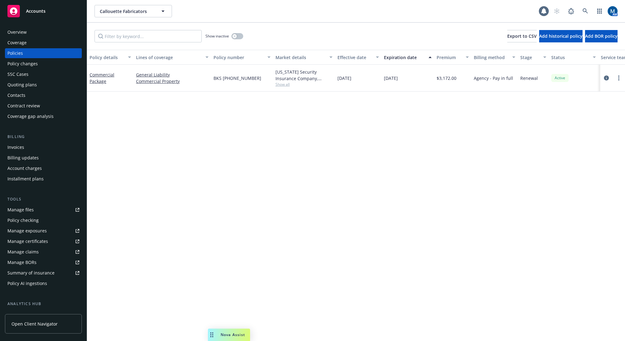
click at [238, 39] on div "Show inactive" at bounding box center [224, 36] width 38 height 12
click at [237, 37] on button "button" at bounding box center [237, 36] width 12 height 6
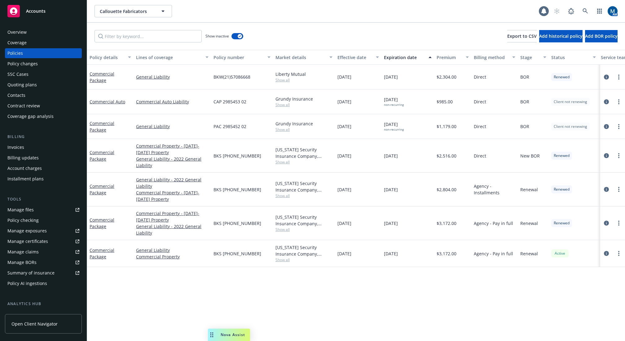
scroll to position [0, 60]
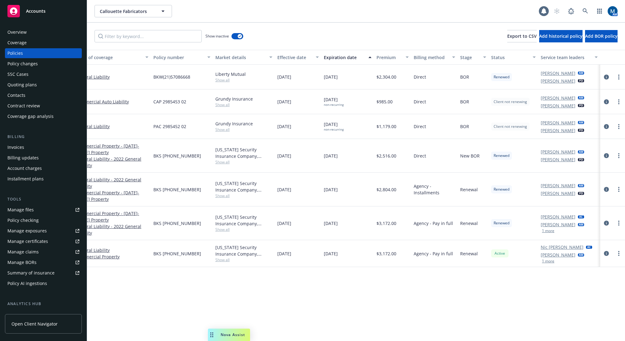
drag, startPoint x: 339, startPoint y: 274, endPoint x: 422, endPoint y: 265, distance: 83.9
click at [618, 252] on icon "more" at bounding box center [618, 253] width 1 height 5
click at [594, 220] on link "Copy logging email" at bounding box center [588, 221] width 73 height 12
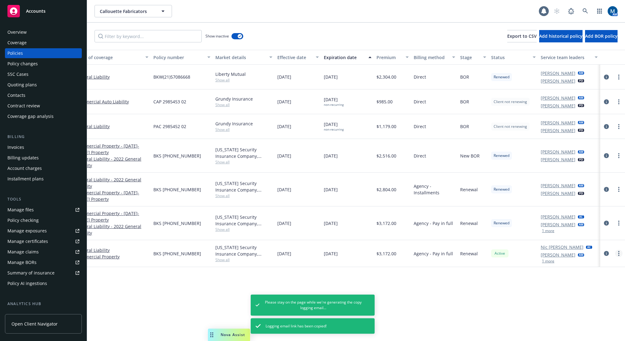
click at [616, 257] on link "more" at bounding box center [618, 253] width 7 height 7
click at [601, 222] on link "Copy logging email" at bounding box center [588, 221] width 73 height 12
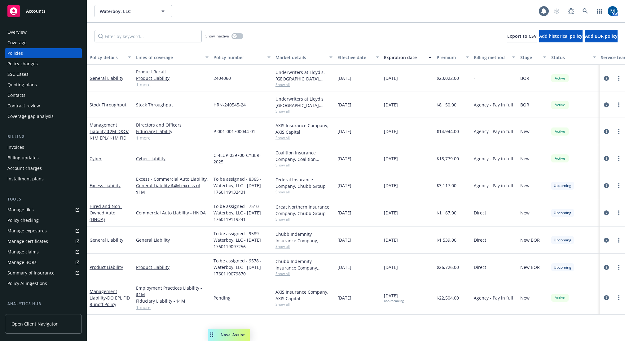
click at [41, 9] on span "Accounts" at bounding box center [36, 11] width 20 height 5
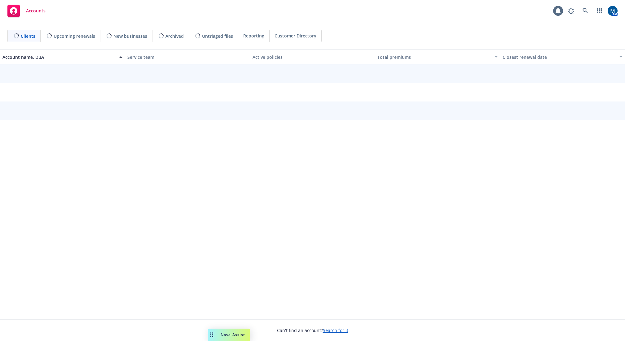
click at [256, 35] on span "Reporting" at bounding box center [253, 36] width 21 height 7
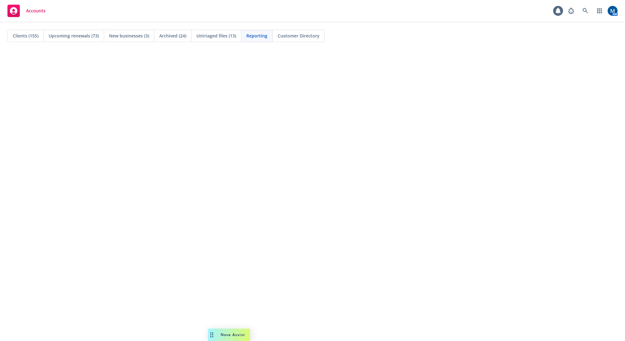
click at [300, 3] on div "Accounts 1 AM" at bounding box center [312, 11] width 625 height 22
click at [393, 39] on div "Clients (155) Upcoming renewals (73) New businesses (3) Archived (24) Untriaged…" at bounding box center [312, 36] width 610 height 12
click at [33, 39] on div "Clients (155)" at bounding box center [26, 36] width 36 height 12
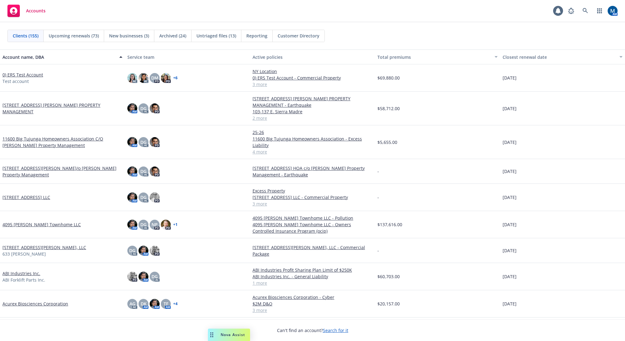
click at [412, 15] on div "Accounts 1 AM" at bounding box center [312, 11] width 625 height 22
click at [588, 6] on link at bounding box center [585, 11] width 12 height 12
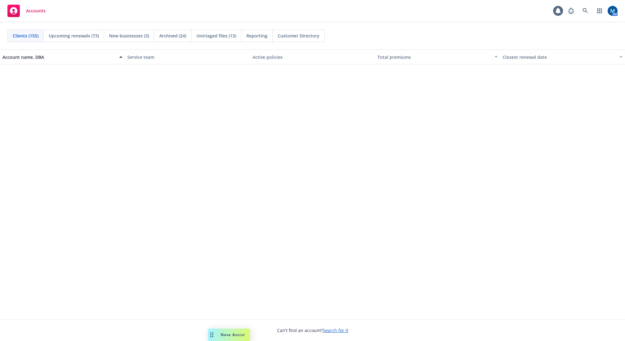
scroll to position [2076, 0]
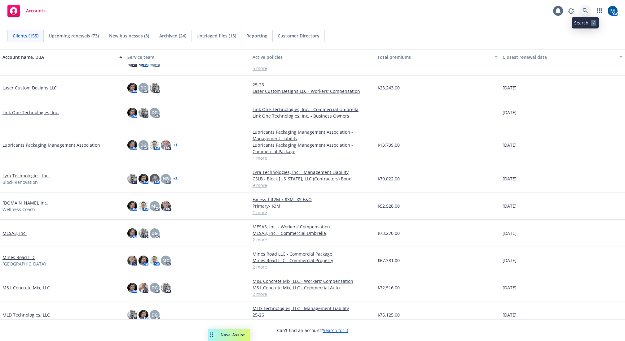
click at [586, 8] on link at bounding box center [585, 11] width 12 height 12
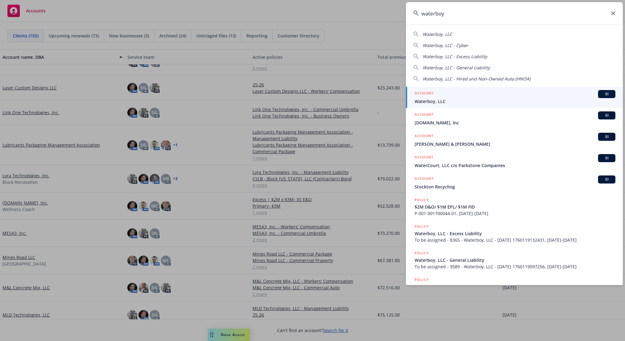
type input "waterboy"
click at [477, 97] on div "ACCOUNT BI" at bounding box center [515, 94] width 201 height 8
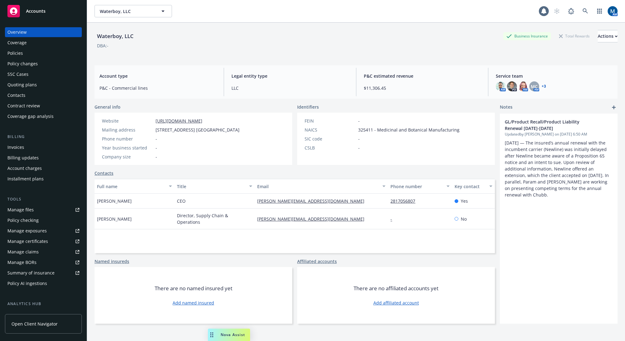
click at [24, 56] on div "Policies" at bounding box center [43, 53] width 72 height 10
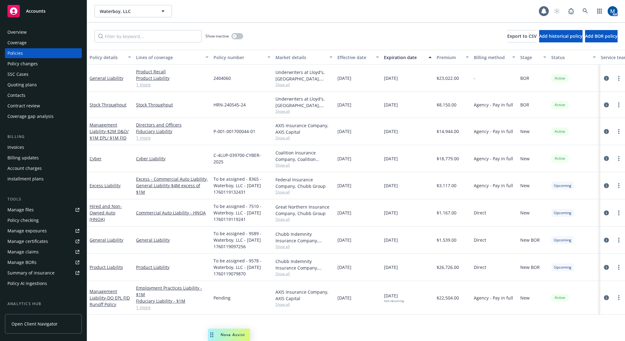
click at [343, 21] on div "Waterboy, LLC Waterboy, LLC 1 AM" at bounding box center [356, 11] width 538 height 22
click at [308, 27] on div "Show inactive Export to CSV Add historical policy Add BOR policy" at bounding box center [356, 36] width 538 height 27
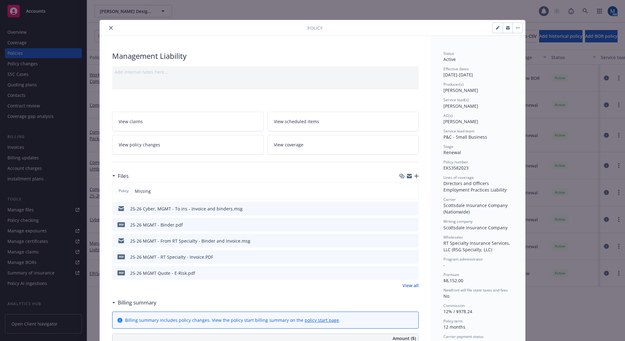
click at [109, 27] on icon "close" at bounding box center [111, 28] width 4 height 4
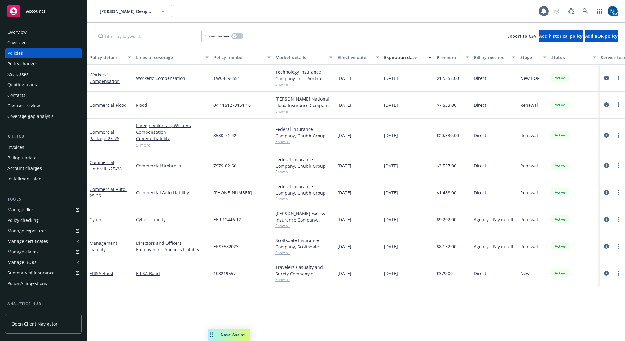
scroll to position [0, 60]
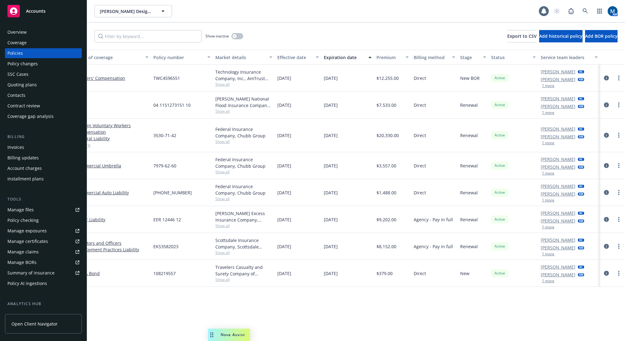
drag, startPoint x: 385, startPoint y: 292, endPoint x: 431, endPoint y: 293, distance: 45.9
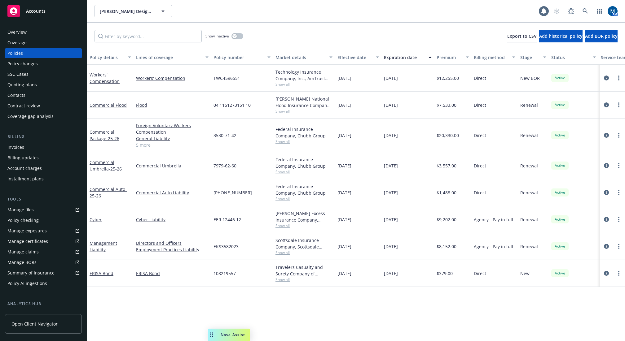
drag, startPoint x: 502, startPoint y: 305, endPoint x: 376, endPoint y: 308, distance: 125.5
drag, startPoint x: 247, startPoint y: 247, endPoint x: 209, endPoint y: 249, distance: 37.2
click at [209, 249] on div "Management Liability Directors and Officers Employment Practices Liability EKS3…" at bounding box center [386, 246] width 598 height 27
copy div "EKS3582023"
click at [608, 245] on icon "circleInformation" at bounding box center [606, 246] width 5 height 5
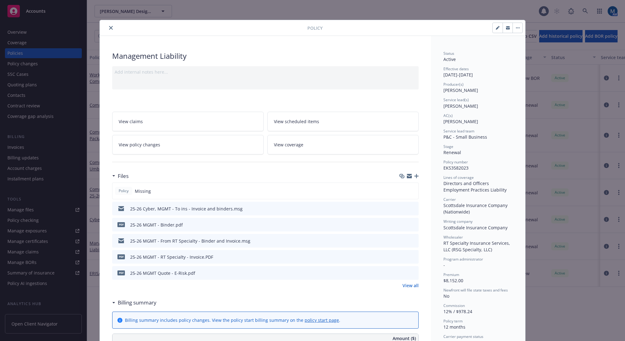
scroll to position [19, 0]
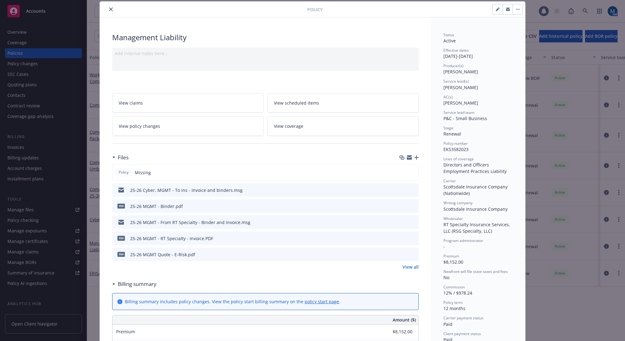
click at [413, 223] on icon "preview file" at bounding box center [413, 222] width 6 height 4
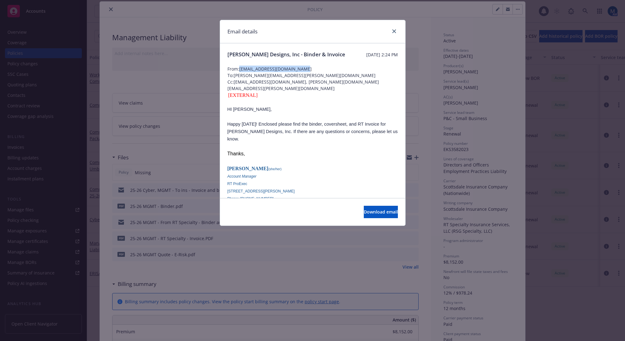
drag, startPoint x: 278, startPoint y: 67, endPoint x: 240, endPoint y: 67, distance: 38.1
click at [240, 67] on span "From: feduk.mirza@rtspecialty.com" at bounding box center [312, 69] width 170 height 7
copy span "feduk.mirza@rtspecialty.com"
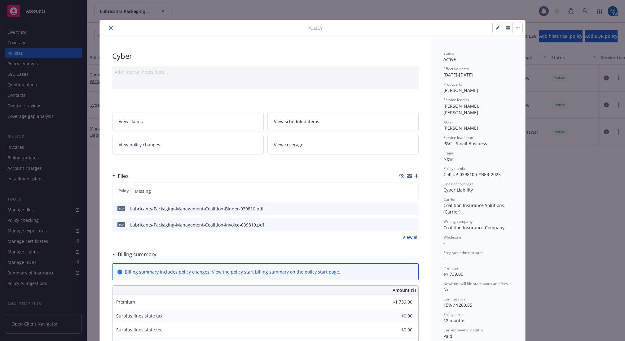
click at [109, 29] on icon "close" at bounding box center [111, 28] width 4 height 4
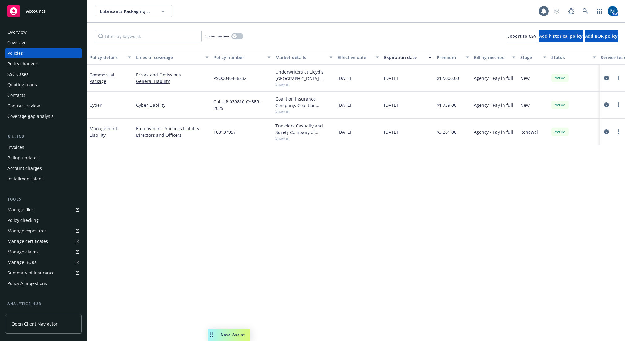
click at [33, 150] on div "Invoices" at bounding box center [43, 148] width 72 height 10
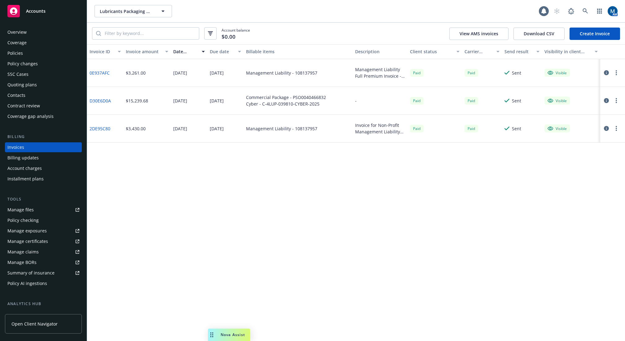
click at [34, 52] on div "Policies" at bounding box center [43, 53] width 72 height 10
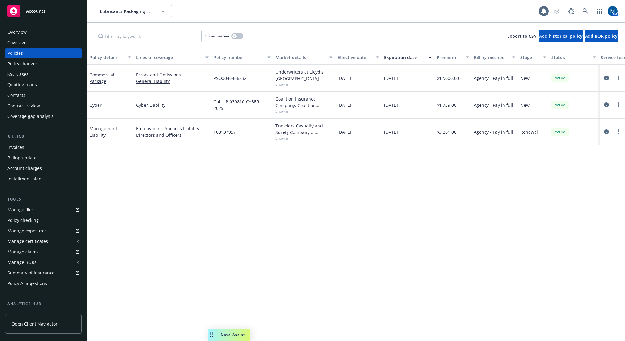
click at [323, 215] on div "Policy details Lines of coverage Policy number Market details Effective date Ex…" at bounding box center [356, 196] width 538 height 292
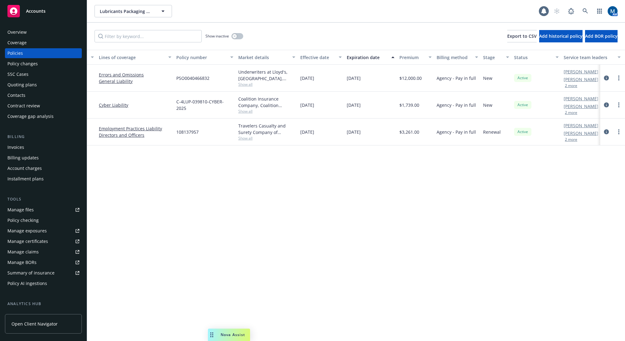
scroll to position [0, 60]
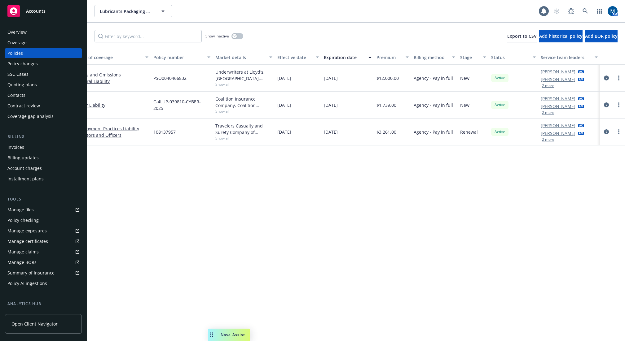
drag, startPoint x: 297, startPoint y: 211, endPoint x: 403, endPoint y: 208, distance: 106.0
click at [549, 113] on button "2 more" at bounding box center [548, 113] width 12 height 4
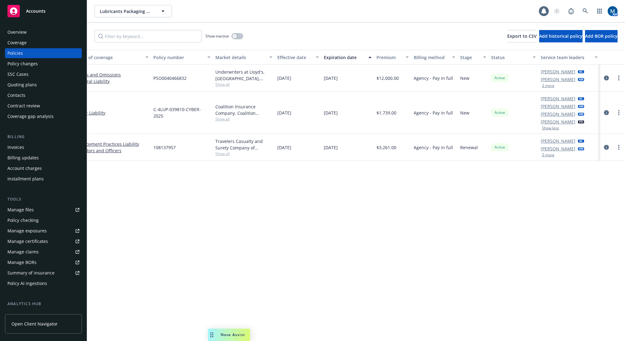
scroll to position [0, 0]
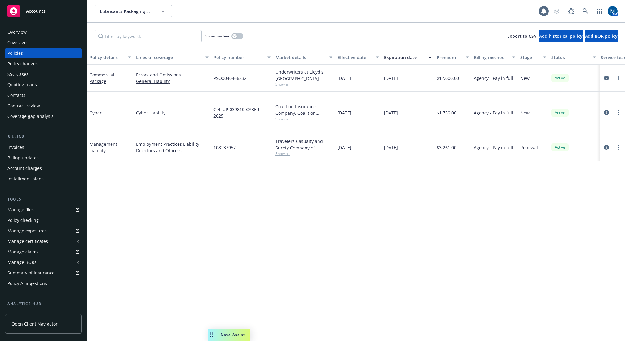
drag, startPoint x: 495, startPoint y: 212, endPoint x: 434, endPoint y: 217, distance: 61.6
click at [607, 77] on icon "circleInformation" at bounding box center [606, 78] width 5 height 5
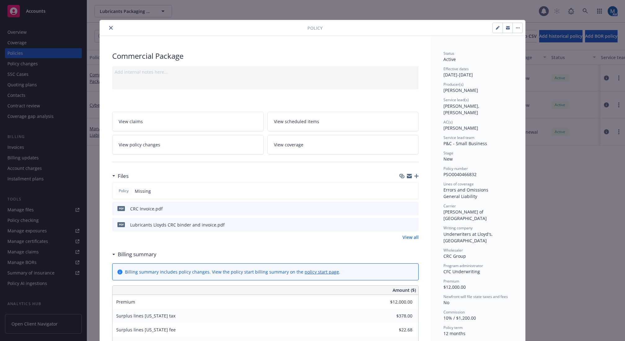
click at [109, 29] on icon "close" at bounding box center [111, 28] width 4 height 4
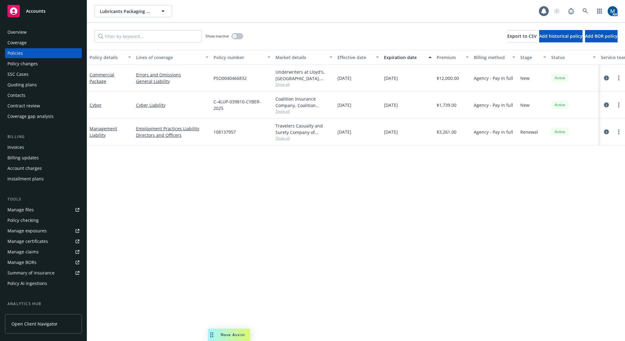
click at [32, 84] on div "Quoting plans" at bounding box center [21, 85] width 29 height 10
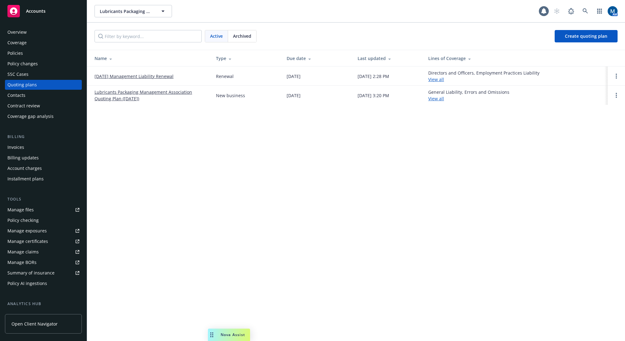
click at [42, 54] on div "Policies" at bounding box center [43, 53] width 72 height 10
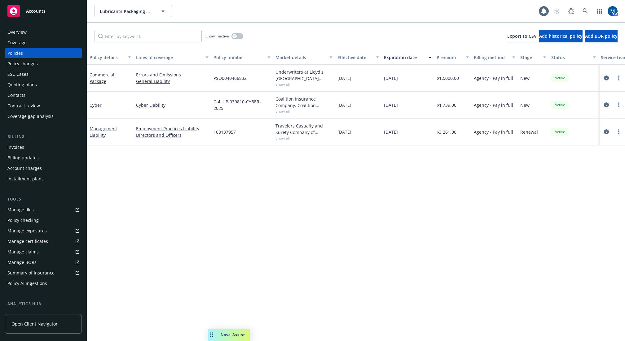
scroll to position [0, 60]
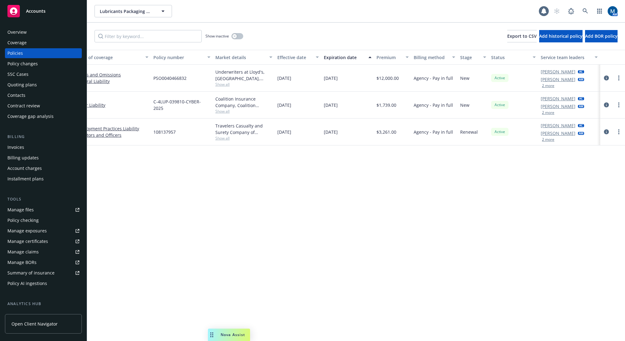
drag, startPoint x: 326, startPoint y: 206, endPoint x: 366, endPoint y: 205, distance: 40.0
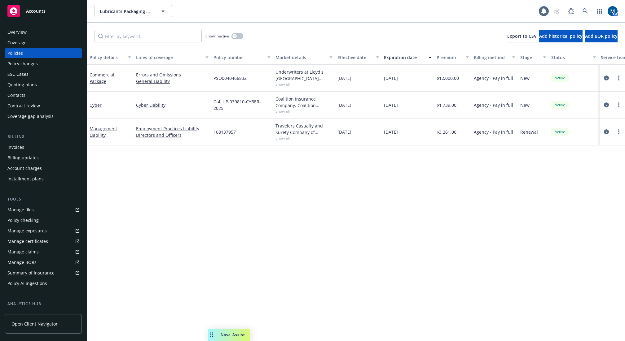
drag, startPoint x: 345, startPoint y: 207, endPoint x: 215, endPoint y: 203, distance: 130.2
click at [606, 134] on icon "circleInformation" at bounding box center [606, 131] width 5 height 5
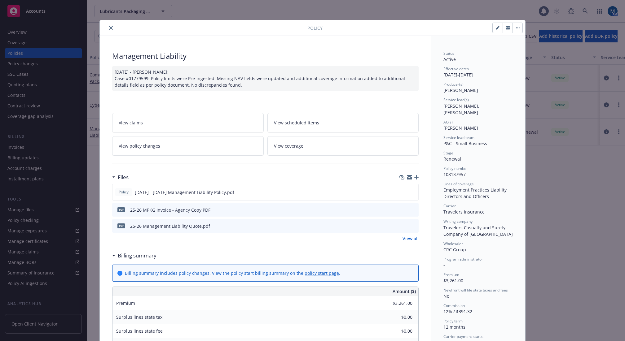
click at [109, 30] on button "close" at bounding box center [110, 27] width 7 height 7
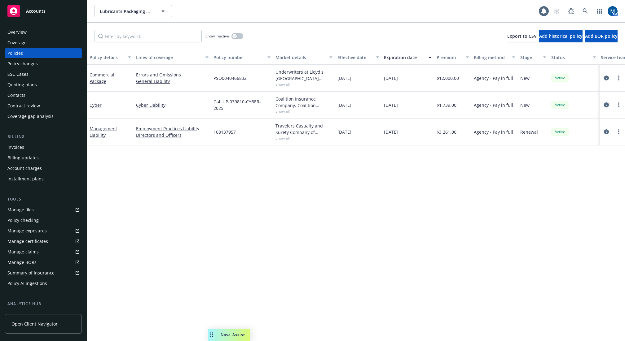
click at [608, 105] on icon "circleInformation" at bounding box center [606, 105] width 5 height 5
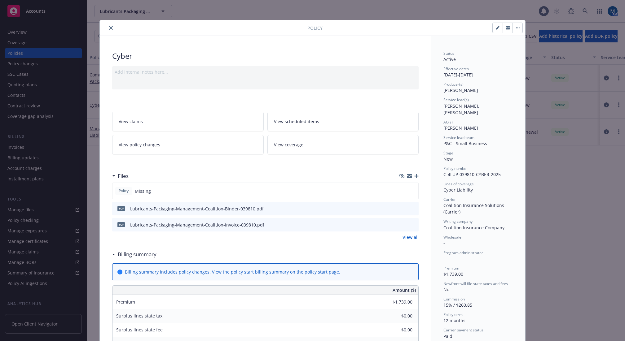
click at [112, 30] on div at bounding box center [204, 27] width 205 height 7
click at [109, 29] on icon "close" at bounding box center [111, 28] width 4 height 4
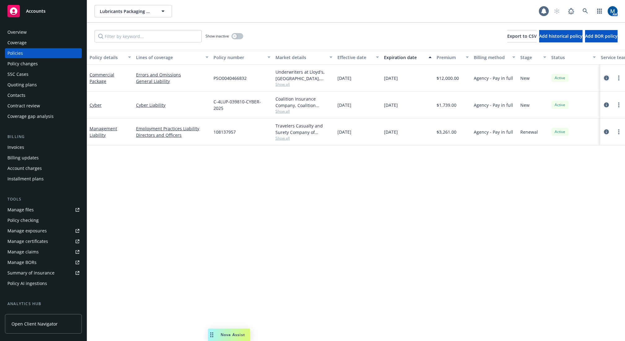
click at [609, 78] on link "circleInformation" at bounding box center [606, 77] width 7 height 7
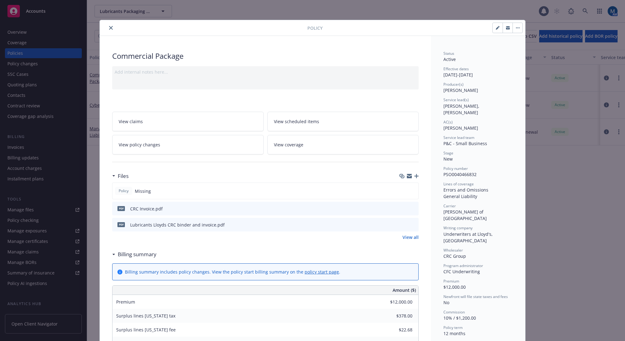
click at [109, 27] on icon "close" at bounding box center [111, 28] width 4 height 4
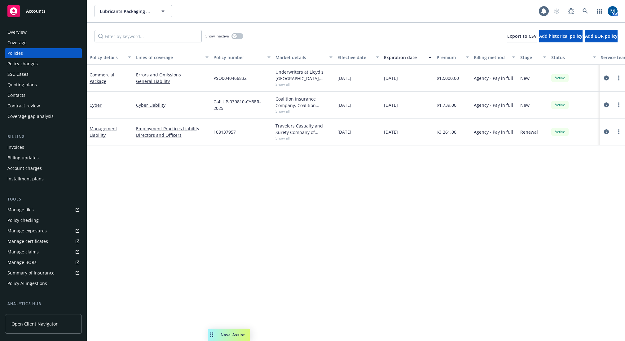
click at [46, 82] on div "Quoting plans" at bounding box center [43, 85] width 72 height 10
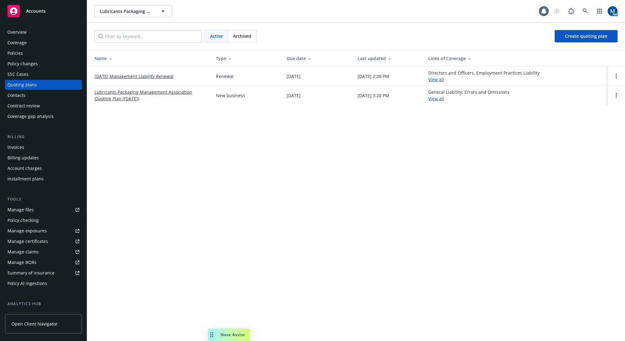
click at [39, 54] on div "Policies" at bounding box center [43, 53] width 72 height 10
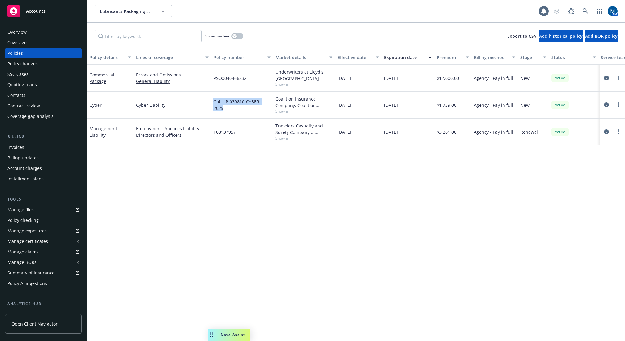
drag, startPoint x: 271, startPoint y: 106, endPoint x: 213, endPoint y: 104, distance: 57.9
click at [213, 104] on div "C-4LUP-039810-CYBER-2025" at bounding box center [242, 105] width 62 height 27
copy span "C-4LUP-039810-CYBER-2025"
drag, startPoint x: 254, startPoint y: 77, endPoint x: 214, endPoint y: 78, distance: 40.0
click at [214, 78] on div "PSO0040466832" at bounding box center [242, 78] width 62 height 27
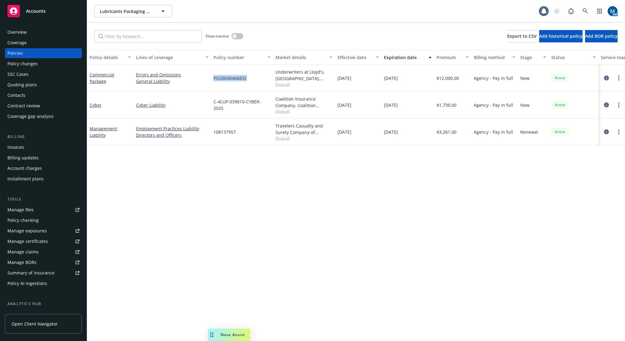
copy span "PSO0040466832"
drag, startPoint x: 133, startPoint y: 187, endPoint x: 279, endPoint y: 129, distance: 157.4
click at [134, 186] on div "Policy details Lines of coverage Policy number Market details Effective date Ex…" at bounding box center [356, 196] width 538 height 292
click at [605, 77] on icon "circleInformation" at bounding box center [606, 78] width 5 height 5
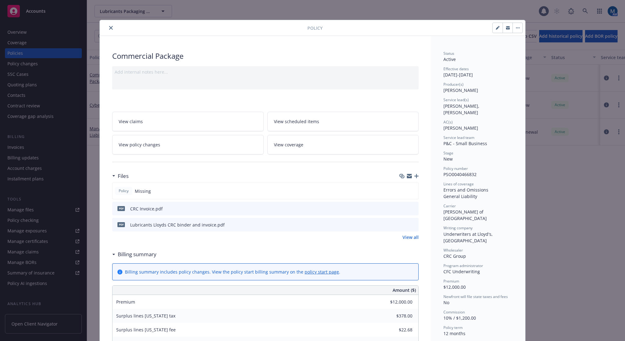
scroll to position [19, 0]
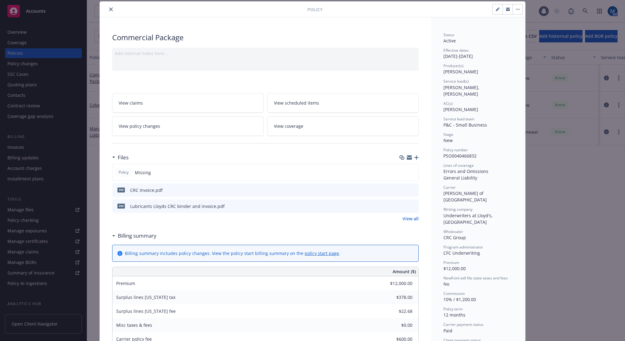
click at [411, 191] on icon "preview file" at bounding box center [413, 190] width 6 height 4
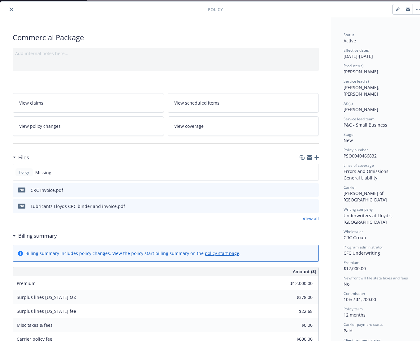
click at [11, 9] on icon "close" at bounding box center [12, 9] width 4 height 4
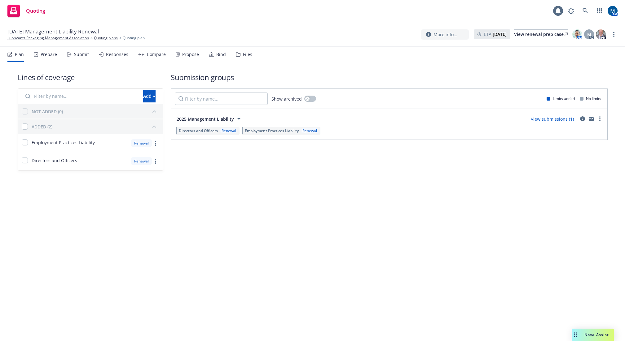
click at [212, 53] on icon at bounding box center [211, 54] width 5 height 5
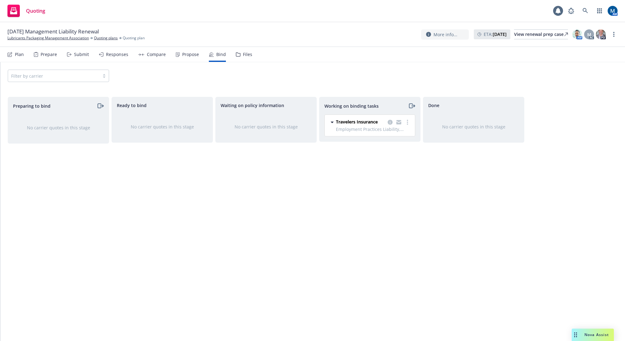
click at [246, 55] on div "Files" at bounding box center [247, 54] width 9 height 5
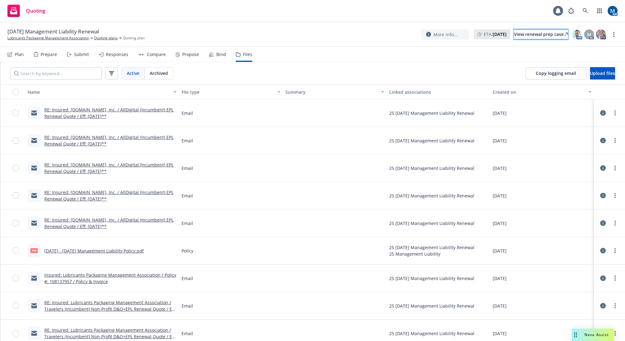
click at [544, 35] on div "View renewal prep case" at bounding box center [541, 34] width 54 height 9
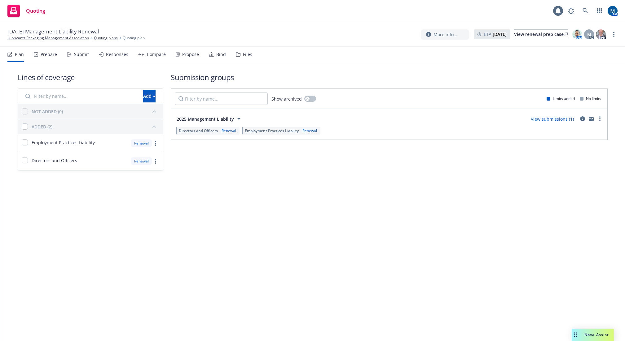
click at [217, 55] on div "Bind" at bounding box center [221, 54] width 10 height 5
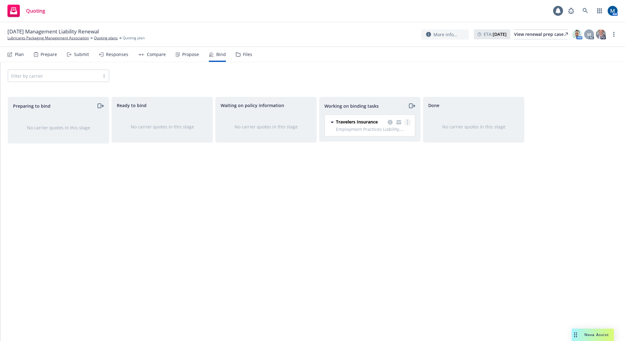
click at [409, 123] on link "more" at bounding box center [407, 122] width 7 height 7
click at [389, 147] on span "Move to done" at bounding box center [376, 147] width 43 height 6
click at [612, 34] on link "more" at bounding box center [613, 34] width 7 height 7
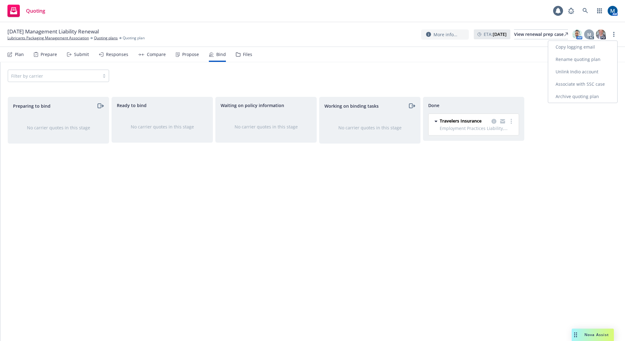
click at [591, 96] on link "Archive quoting plan" at bounding box center [582, 96] width 69 height 12
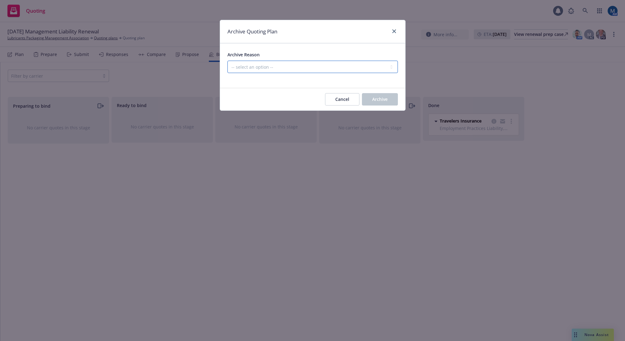
click at [321, 67] on select "-- select an option -- All policies in this renewal plan are auto-renewed Creat…" at bounding box center [312, 67] width 170 height 12
select select "ARCHIVED_RENEWAL_COMPLETED"
click at [227, 61] on select "-- select an option -- All policies in this renewal plan are auto-renewed Creat…" at bounding box center [312, 67] width 170 height 12
click at [384, 99] on span "Archive" at bounding box center [379, 99] width 15 height 6
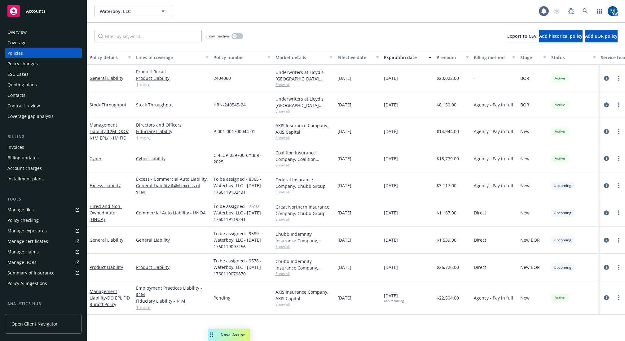
drag, startPoint x: 200, startPoint y: 11, endPoint x: 190, endPoint y: 6, distance: 11.6
click at [200, 11] on div "Waterboy, LLC Waterboy, LLC" at bounding box center [316, 11] width 444 height 12
click at [584, 11] on icon at bounding box center [585, 11] width 6 height 6
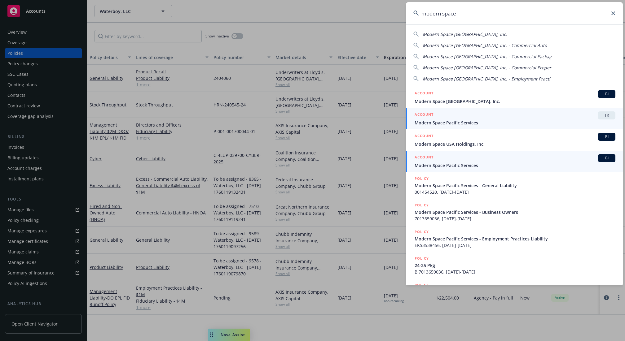
type input "modern space"
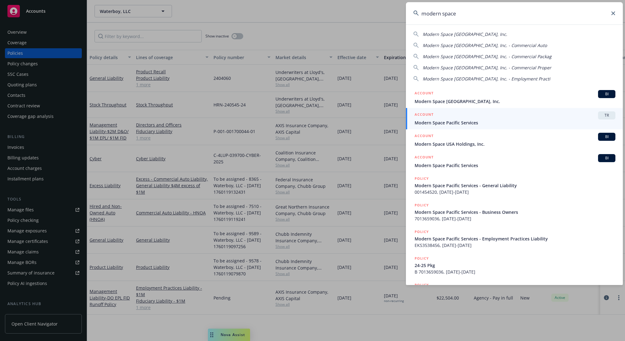
click at [450, 163] on span "Modern Space Pacific Services" at bounding box center [515, 165] width 201 height 7
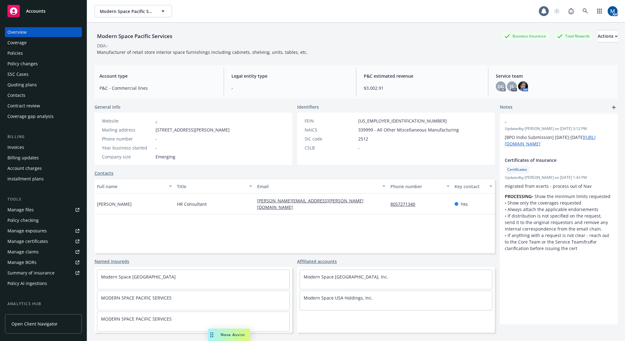
click at [24, 55] on div "Policies" at bounding box center [43, 53] width 72 height 10
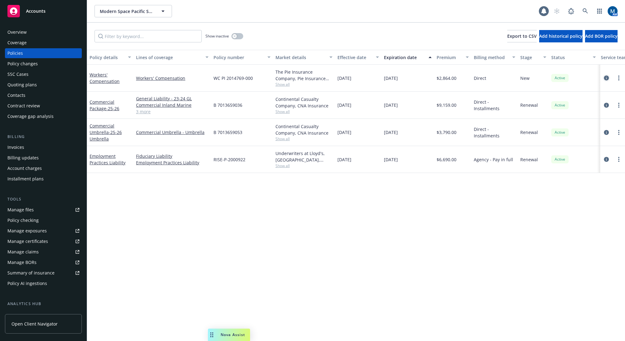
click at [608, 76] on icon "circleInformation" at bounding box center [606, 78] width 5 height 5
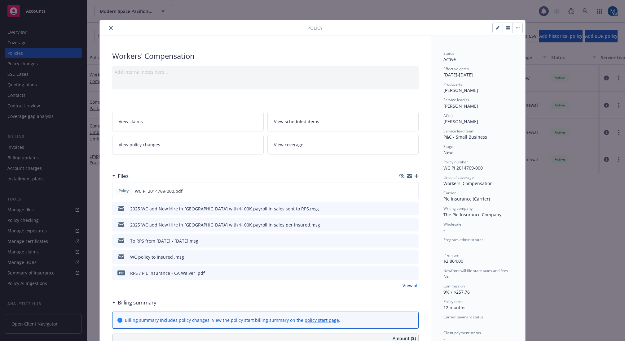
click at [109, 29] on icon "close" at bounding box center [111, 28] width 4 height 4
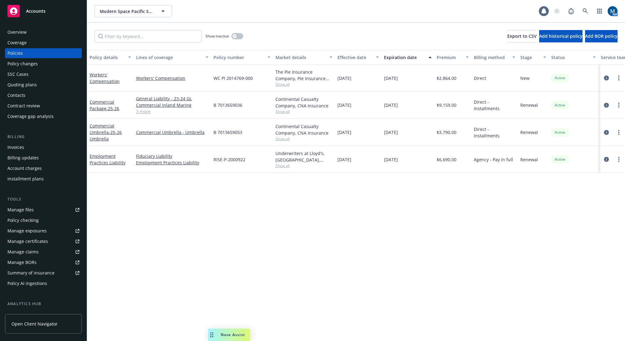
click at [610, 105] on div at bounding box center [613, 105] width 20 height 7
click at [606, 105] on icon "circleInformation" at bounding box center [606, 105] width 5 height 5
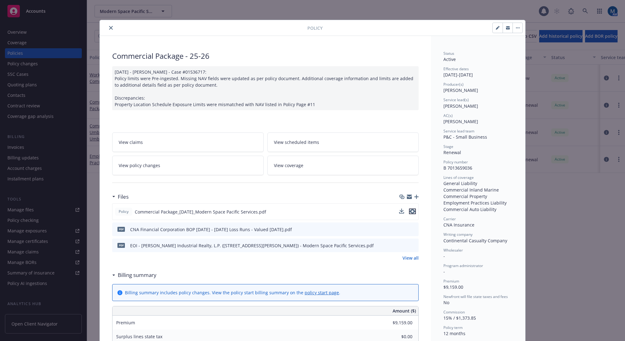
click at [411, 213] on icon "preview file" at bounding box center [413, 211] width 6 height 4
click at [109, 29] on icon "close" at bounding box center [111, 28] width 4 height 4
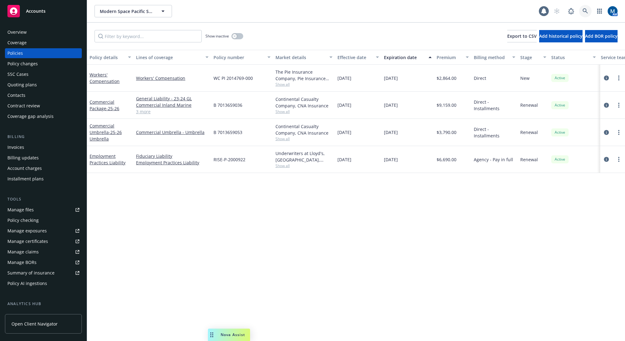
click at [583, 10] on icon at bounding box center [584, 10] width 5 height 5
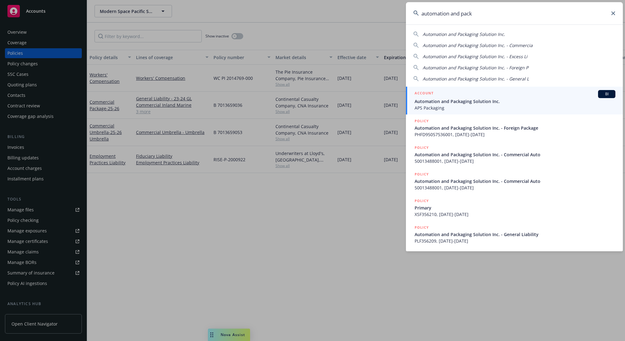
type input "automation and pack"
click at [528, 96] on div "ACCOUNT BI" at bounding box center [515, 94] width 201 height 8
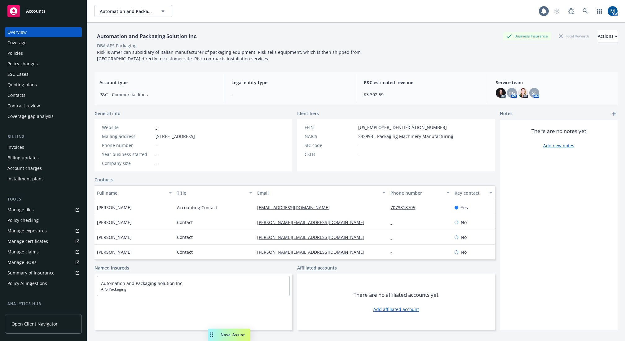
click at [40, 51] on div "Policies" at bounding box center [43, 53] width 72 height 10
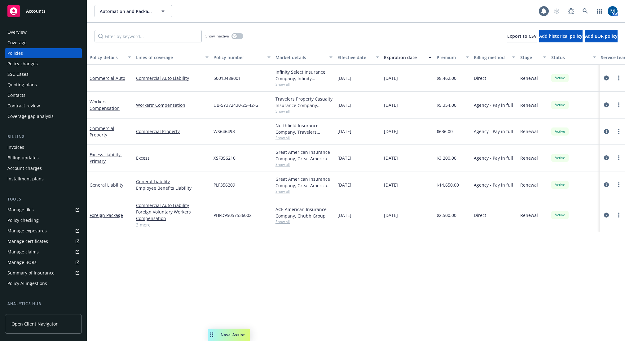
click at [42, 11] on span "Accounts" at bounding box center [36, 11] width 20 height 5
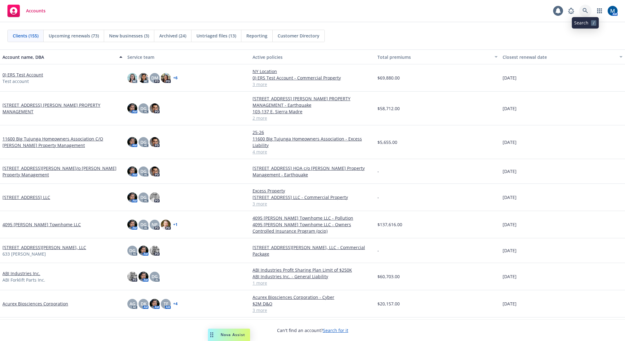
click at [584, 8] on icon at bounding box center [584, 10] width 5 height 5
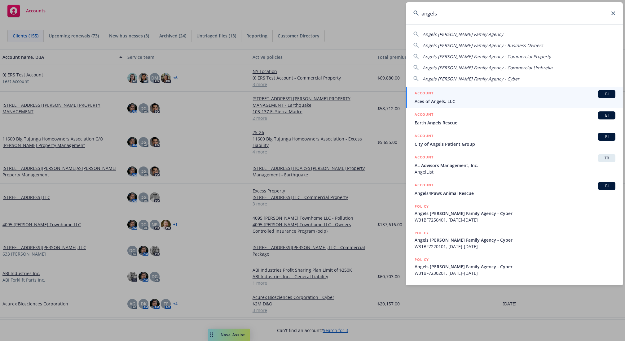
click at [461, 33] on span "Angels [PERSON_NAME] Family Agency" at bounding box center [463, 34] width 81 height 6
type input "Angels [PERSON_NAME] Family Agency"
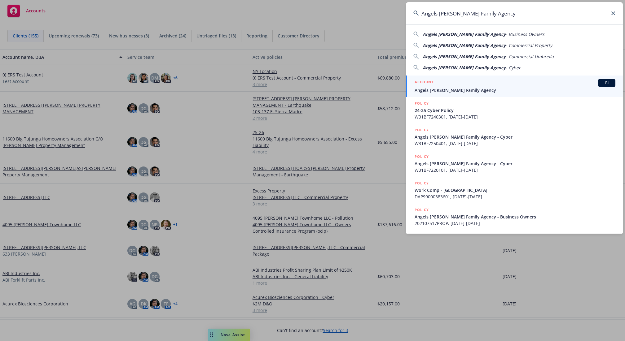
click at [448, 88] on span "Angels [PERSON_NAME] Family Agency" at bounding box center [515, 90] width 201 height 7
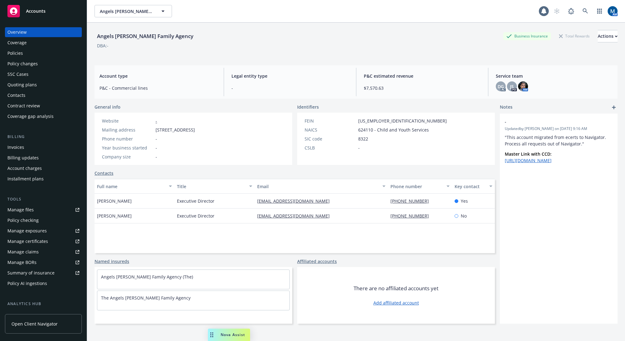
click at [39, 83] on div "Quoting plans" at bounding box center [43, 85] width 72 height 10
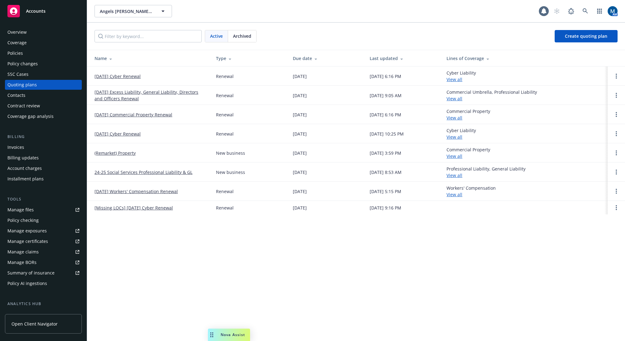
click at [57, 56] on div "Policies" at bounding box center [43, 53] width 72 height 10
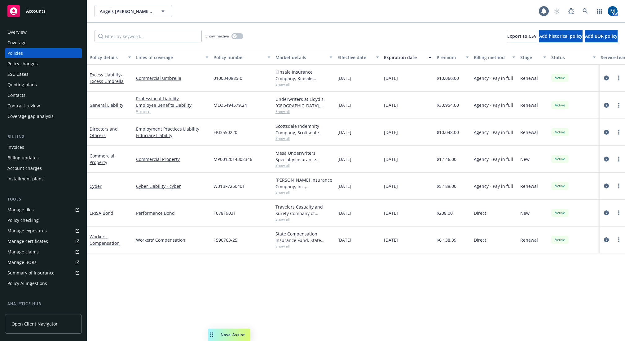
click at [398, 285] on div "Policy details Lines of coverage Policy number Market details Effective date Ex…" at bounding box center [356, 196] width 538 height 292
click at [605, 106] on icon "circleInformation" at bounding box center [606, 105] width 5 height 5
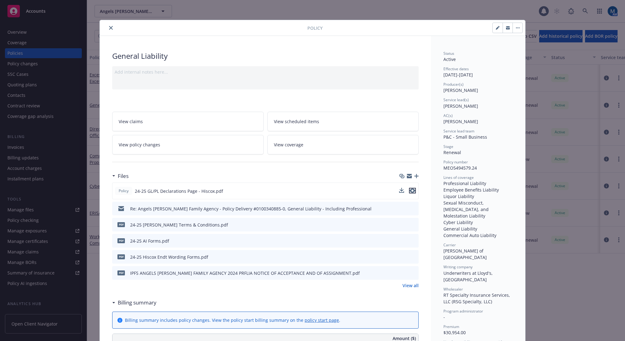
click at [411, 192] on icon "preview file" at bounding box center [413, 191] width 6 height 4
click at [109, 27] on icon "close" at bounding box center [111, 28] width 4 height 4
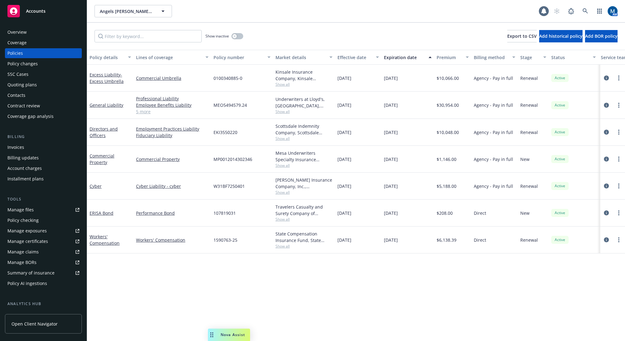
click at [143, 113] on link "5 more" at bounding box center [172, 111] width 72 height 7
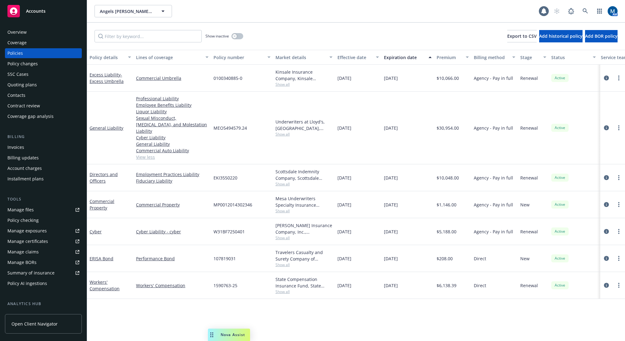
click at [290, 132] on span "Show all" at bounding box center [303, 134] width 57 height 5
click at [326, 17] on div "Angels Foster Family Agency Angels Foster Family Agency 1 AM" at bounding box center [356, 11] width 538 height 22
click at [285, 86] on span "Show all" at bounding box center [303, 84] width 57 height 5
click at [607, 77] on icon "circleInformation" at bounding box center [606, 78] width 5 height 5
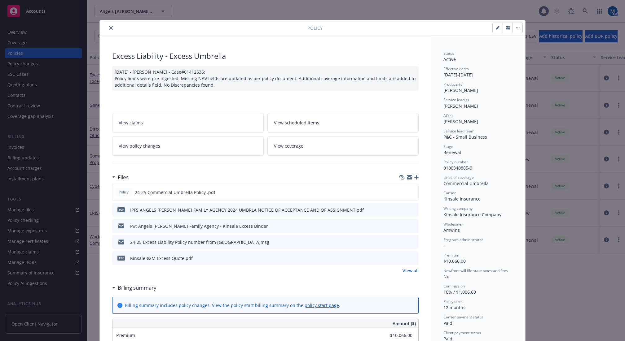
click at [412, 239] on button at bounding box center [413, 242] width 6 height 7
click at [412, 242] on icon "preview file" at bounding box center [413, 242] width 6 height 4
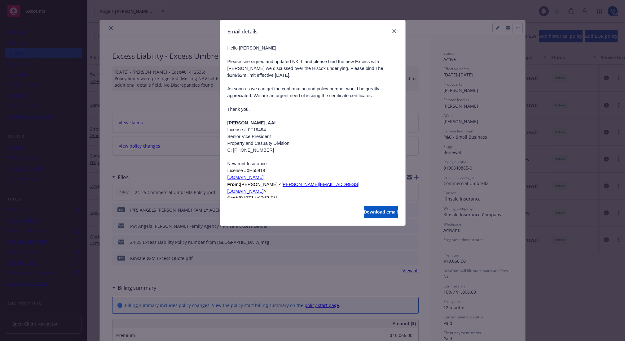
scroll to position [403, 0]
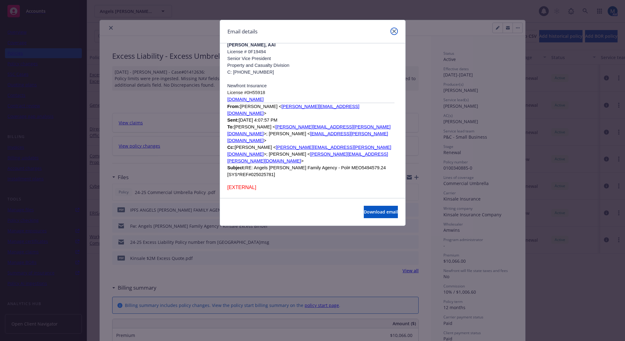
drag, startPoint x: 394, startPoint y: 32, endPoint x: 383, endPoint y: 33, distance: 11.5
click at [394, 32] on icon "close" at bounding box center [394, 31] width 4 height 4
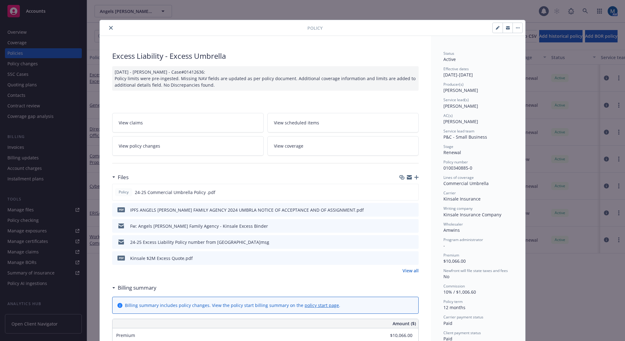
click at [109, 28] on icon "close" at bounding box center [111, 28] width 4 height 4
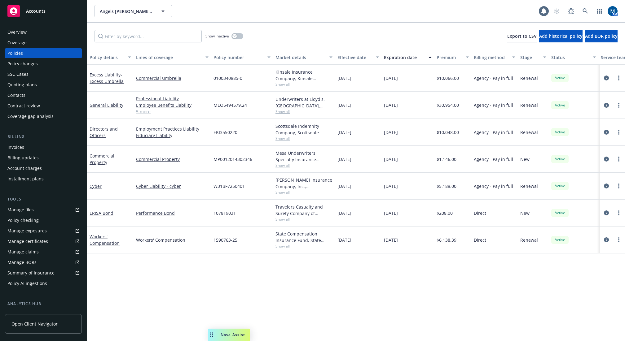
click at [288, 164] on span "Show all" at bounding box center [303, 165] width 57 height 5
click at [454, 307] on div "Policy details Lines of coverage Policy number Market details Effective date Ex…" at bounding box center [356, 196] width 538 height 292
click at [287, 138] on span "Show all" at bounding box center [303, 138] width 57 height 5
drag, startPoint x: 406, startPoint y: 292, endPoint x: 593, endPoint y: 112, distance: 259.4
click at [407, 290] on div "Policy details Lines of coverage Policy number Market details Effective date Ex…" at bounding box center [356, 196] width 538 height 292
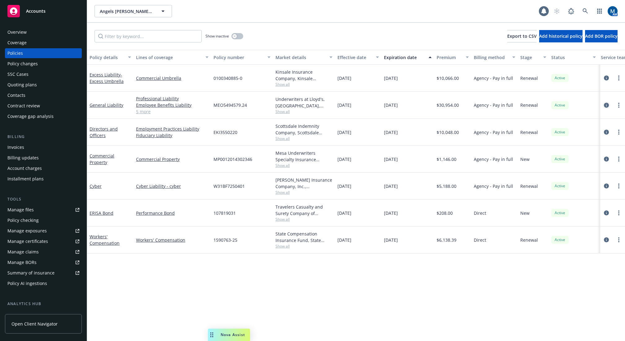
click at [606, 103] on icon "circleInformation" at bounding box center [606, 105] width 5 height 5
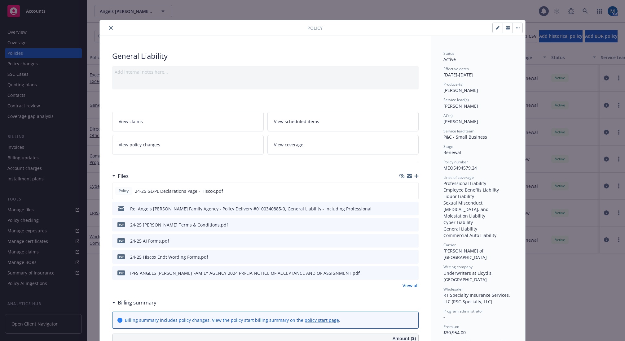
scroll to position [19, 0]
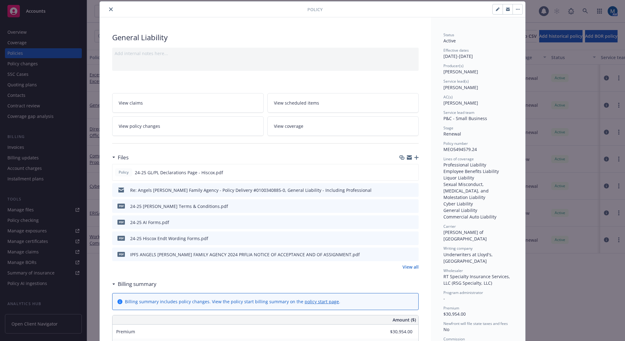
click at [109, 11] on icon "close" at bounding box center [111, 9] width 4 height 4
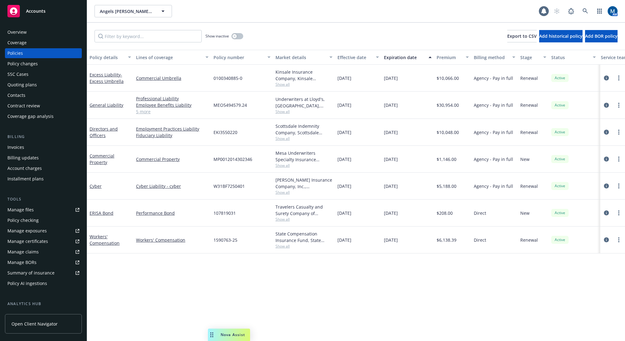
click at [31, 30] on div "Overview" at bounding box center [43, 32] width 72 height 10
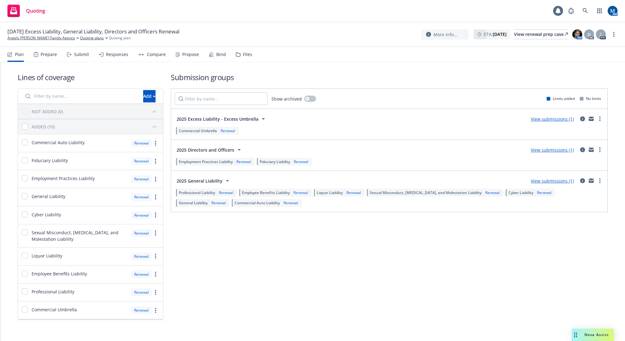
click at [81, 59] on div "Submit" at bounding box center [78, 54] width 22 height 15
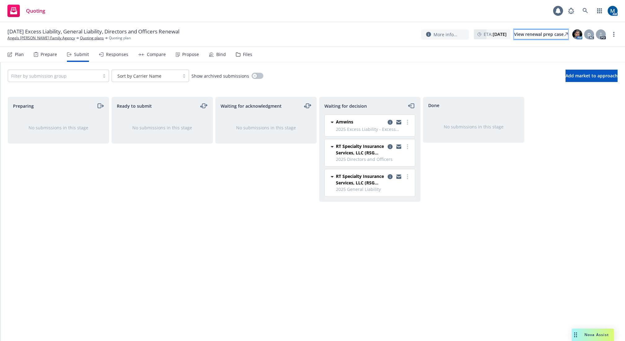
click at [539, 33] on div "View renewal prep case" at bounding box center [541, 34] width 54 height 9
